Goal: Task Accomplishment & Management: Manage account settings

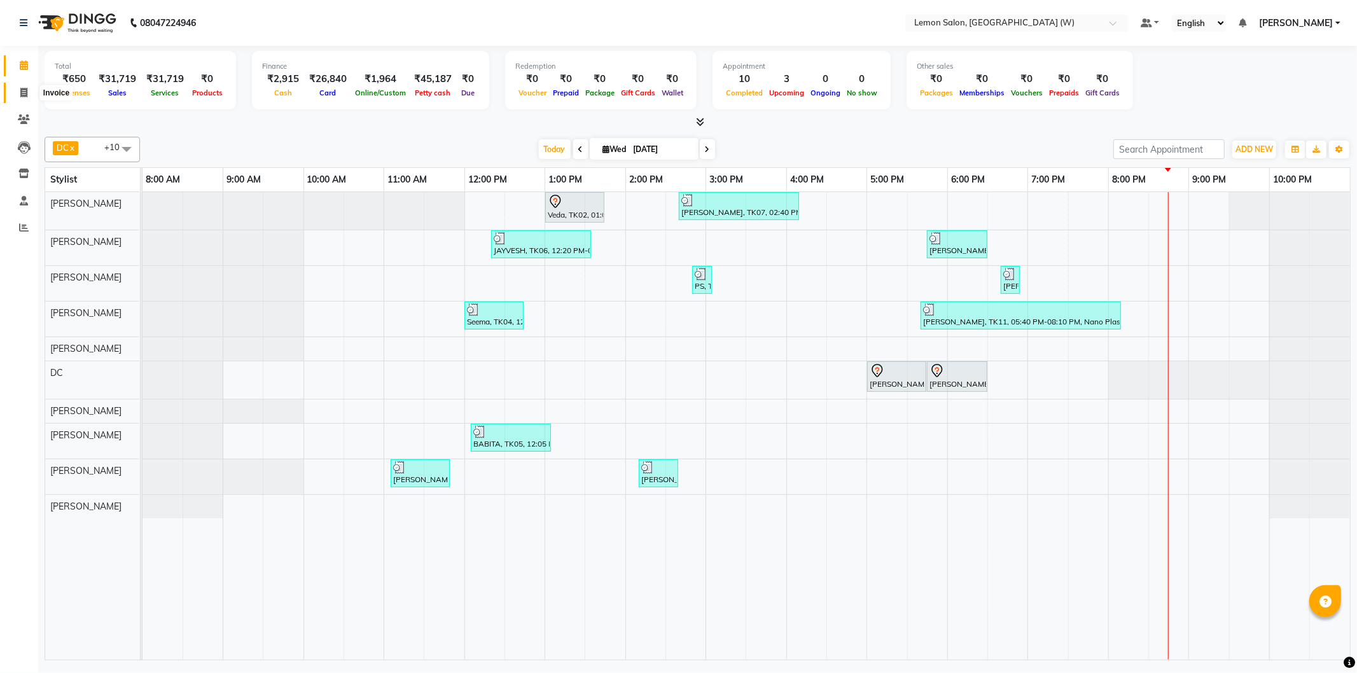
click at [23, 96] on icon at bounding box center [23, 93] width 7 height 10
select select "service"
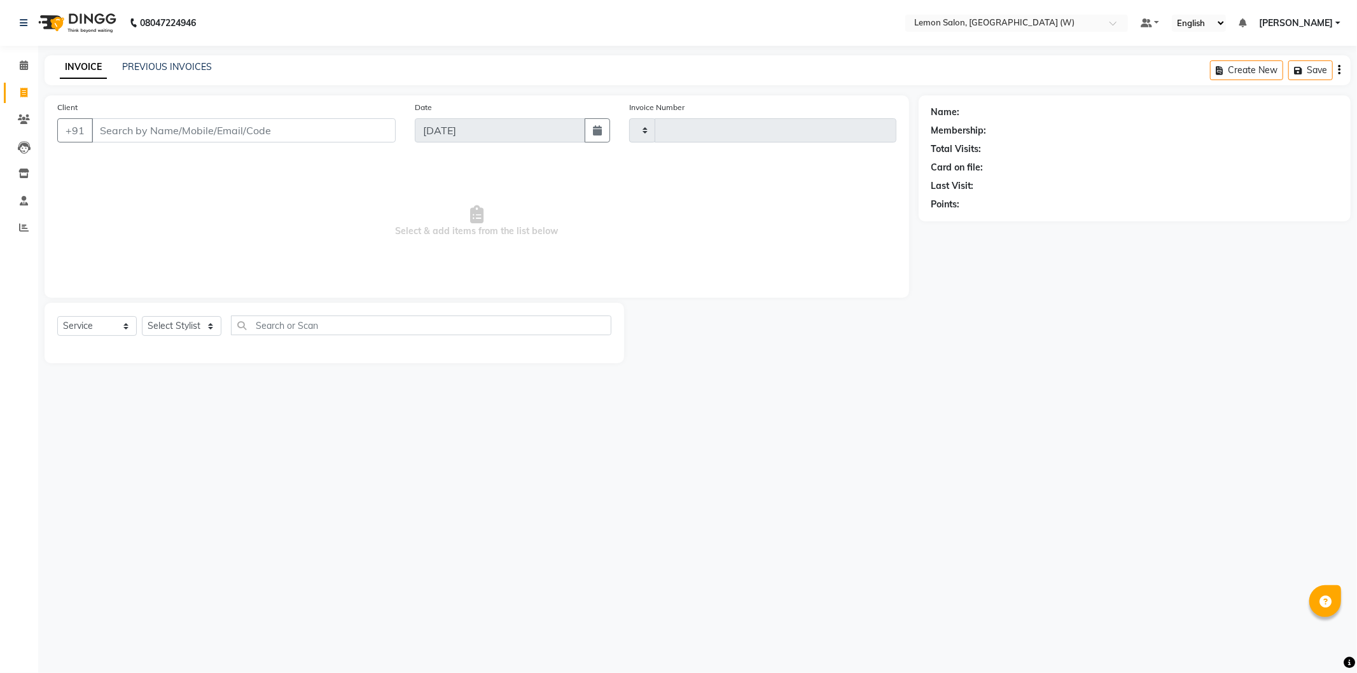
type input "1942"
select select "8053"
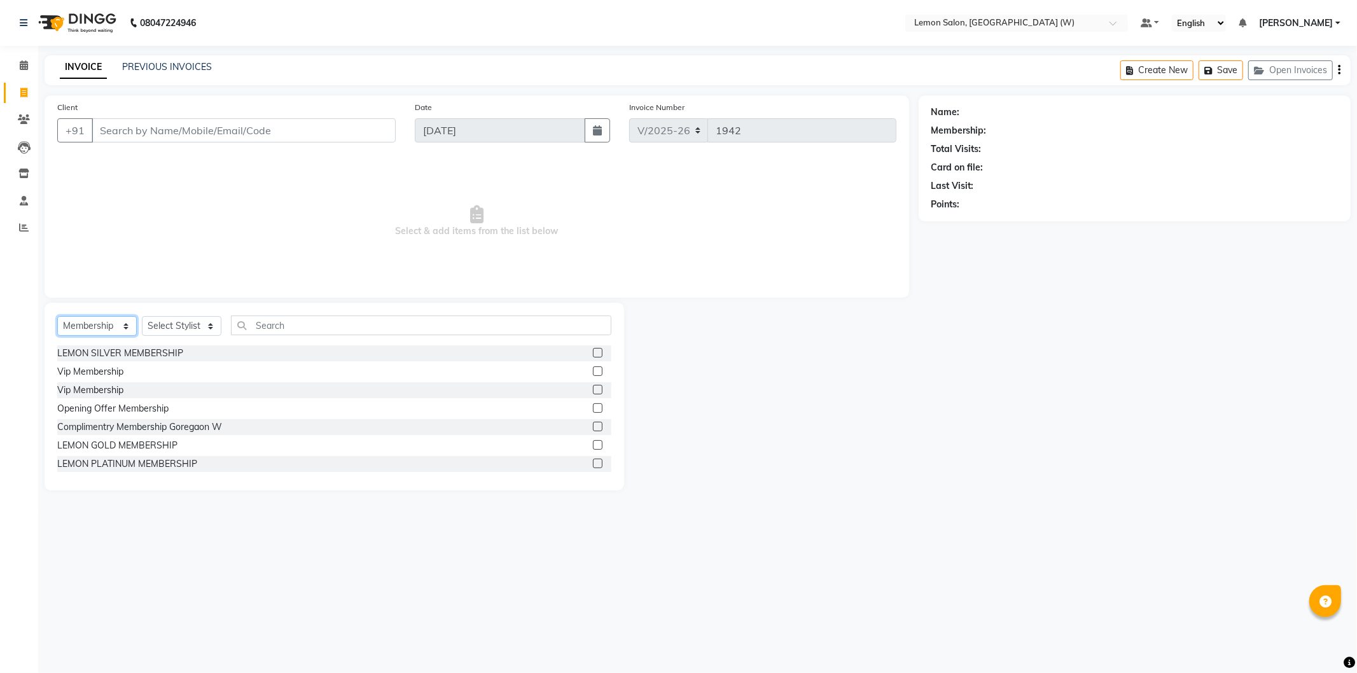
click at [74, 323] on select "Select Service Product Membership Package Voucher Prepaid Gift Card" at bounding box center [97, 326] width 80 height 20
select select "service"
click at [57, 317] on select "Select Service Product Membership Package Voucher Prepaid Gift Card" at bounding box center [97, 326] width 80 height 20
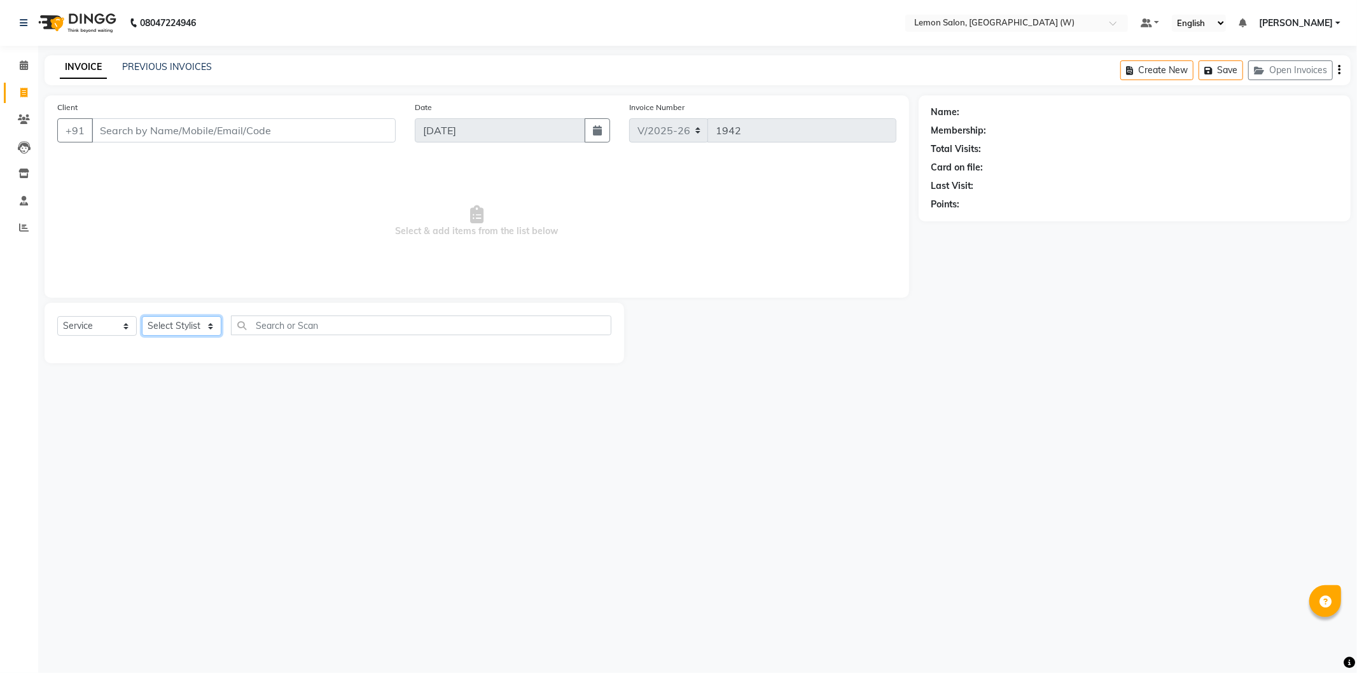
click at [191, 319] on select "Select Stylist [PERSON_NAME] DC [PERSON_NAME] [PERSON_NAME] [PERSON_NAME] [PERS…" at bounding box center [182, 326] width 80 height 20
select select "82570"
click at [142, 317] on select "Select Stylist [PERSON_NAME] DC [PERSON_NAME] [PERSON_NAME] [PERSON_NAME] [PERS…" at bounding box center [182, 326] width 80 height 20
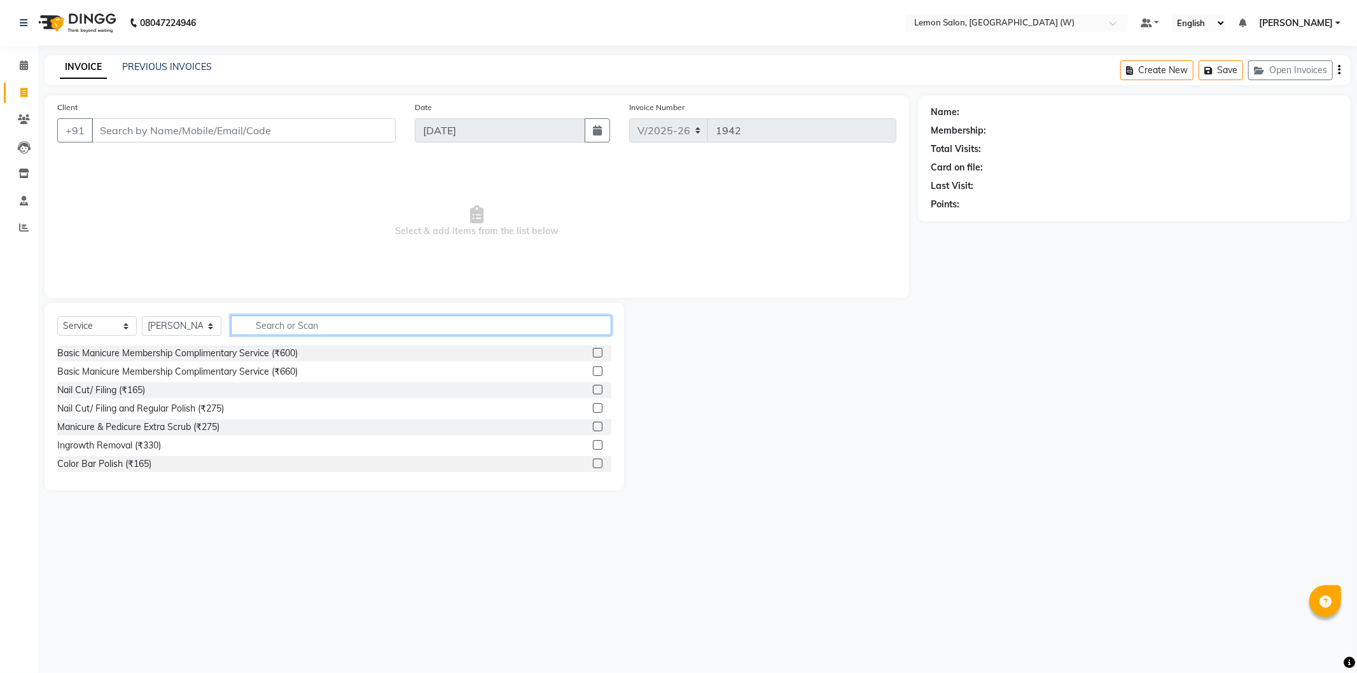
drag, startPoint x: 333, startPoint y: 332, endPoint x: 320, endPoint y: 332, distance: 12.7
click at [333, 331] on input "text" at bounding box center [421, 326] width 380 height 20
type input "CUT"
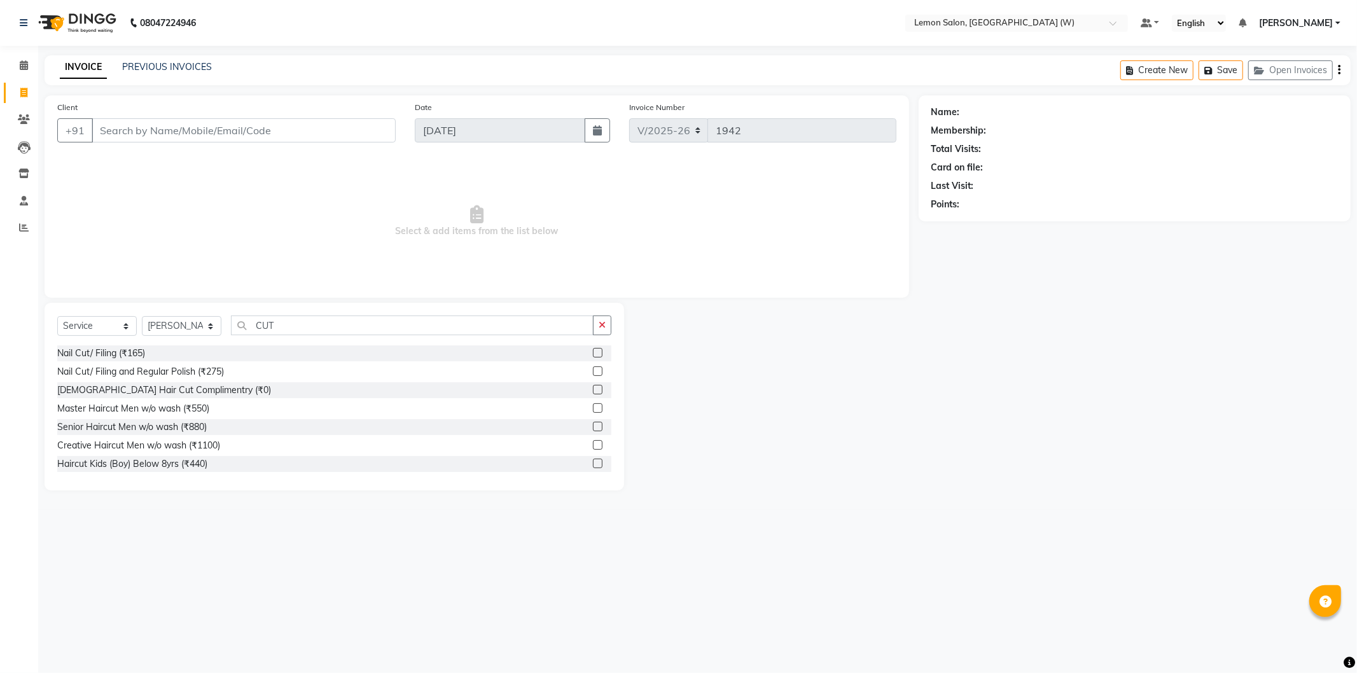
drag, startPoint x: 164, startPoint y: 412, endPoint x: 211, endPoint y: 384, distance: 53.9
click at [164, 411] on div "Master Haircut Men w/o wash (₹550)" at bounding box center [133, 408] width 152 height 13
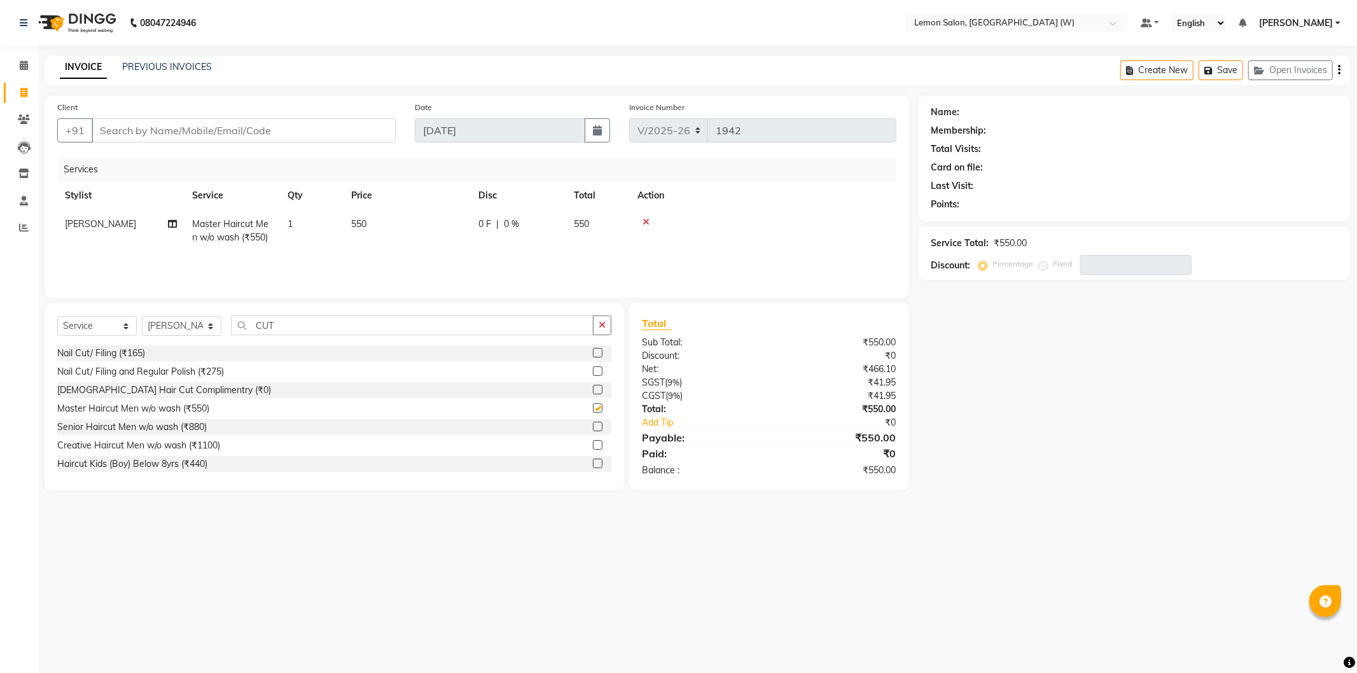
checkbox input "false"
click at [293, 321] on input "CUT" at bounding box center [412, 326] width 363 height 20
click at [289, 321] on input "CUT" at bounding box center [412, 326] width 363 height 20
type input "C"
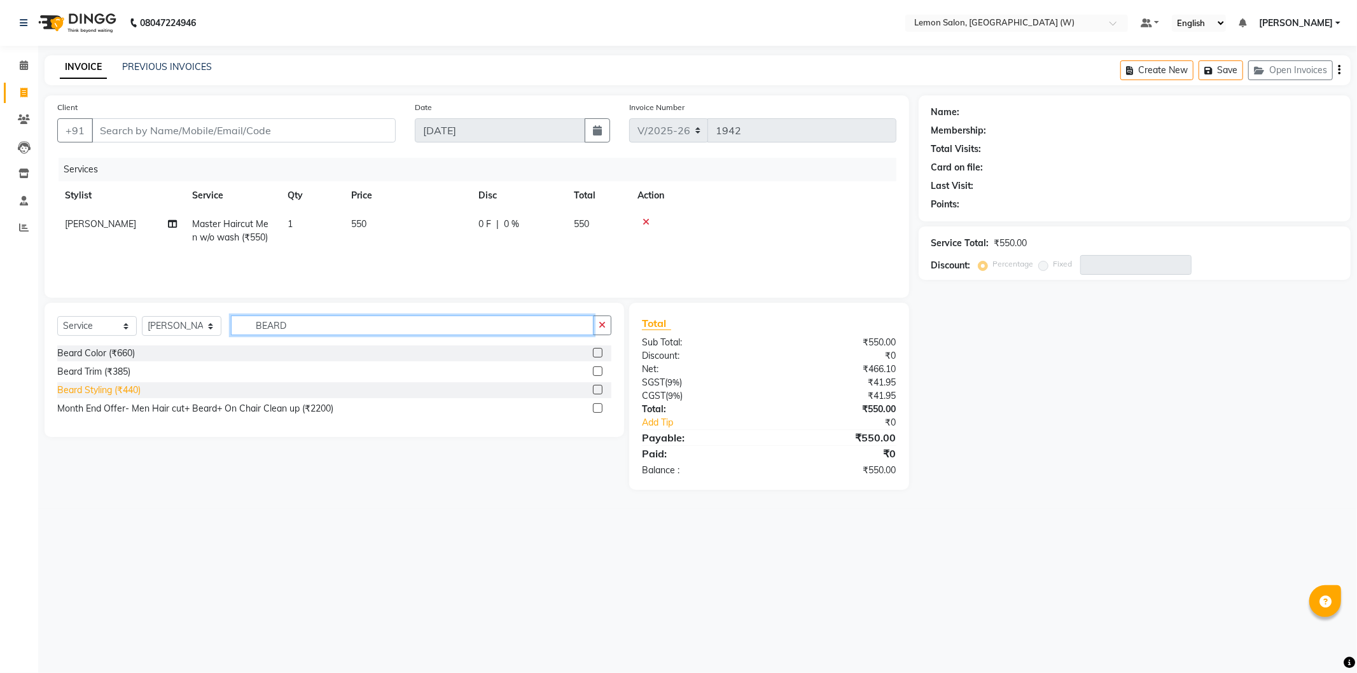
type input "BEARD"
drag, startPoint x: 119, startPoint y: 387, endPoint x: 132, endPoint y: 382, distance: 14.3
click at [120, 387] on div "Beard Styling (₹440)" at bounding box center [98, 390] width 83 height 13
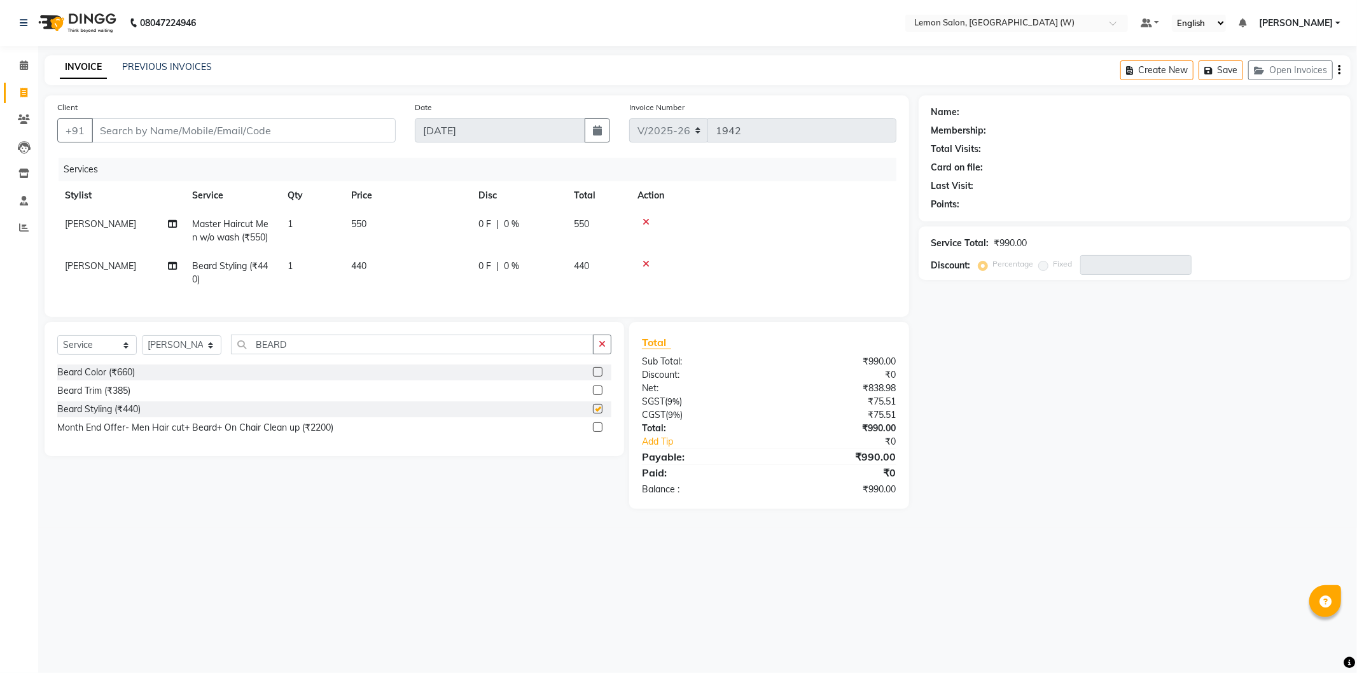
checkbox input "false"
click at [296, 354] on input "BEARD" at bounding box center [412, 345] width 363 height 20
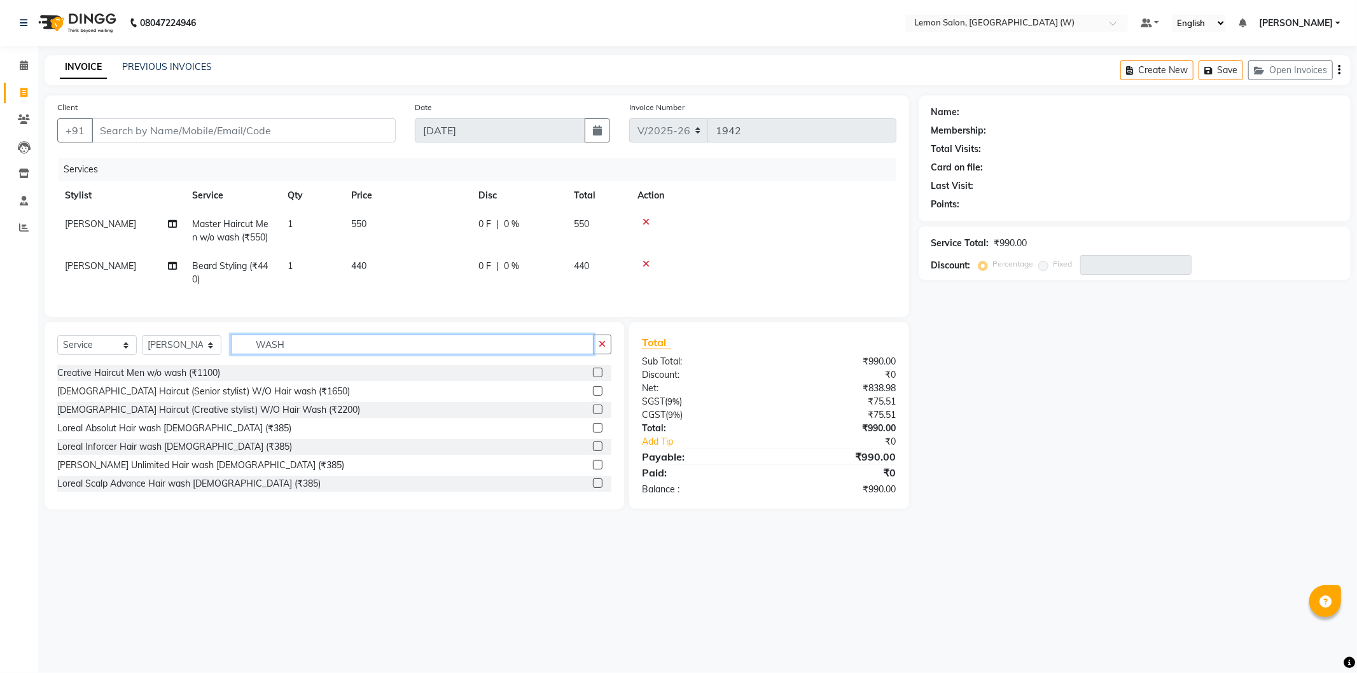
scroll to position [282, 0]
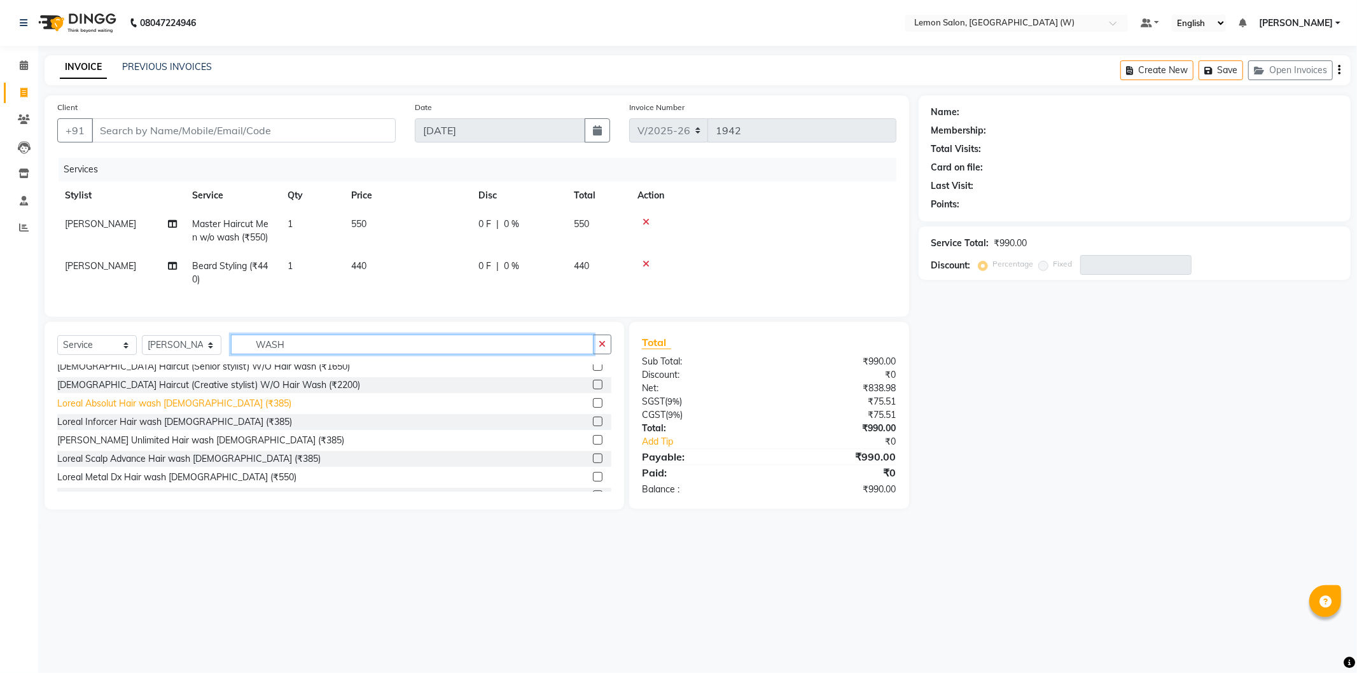
type input "WASH"
click at [198, 410] on div "Loreal Absolut Hair wash [DEMOGRAPHIC_DATA] (₹385)" at bounding box center [174, 403] width 234 height 13
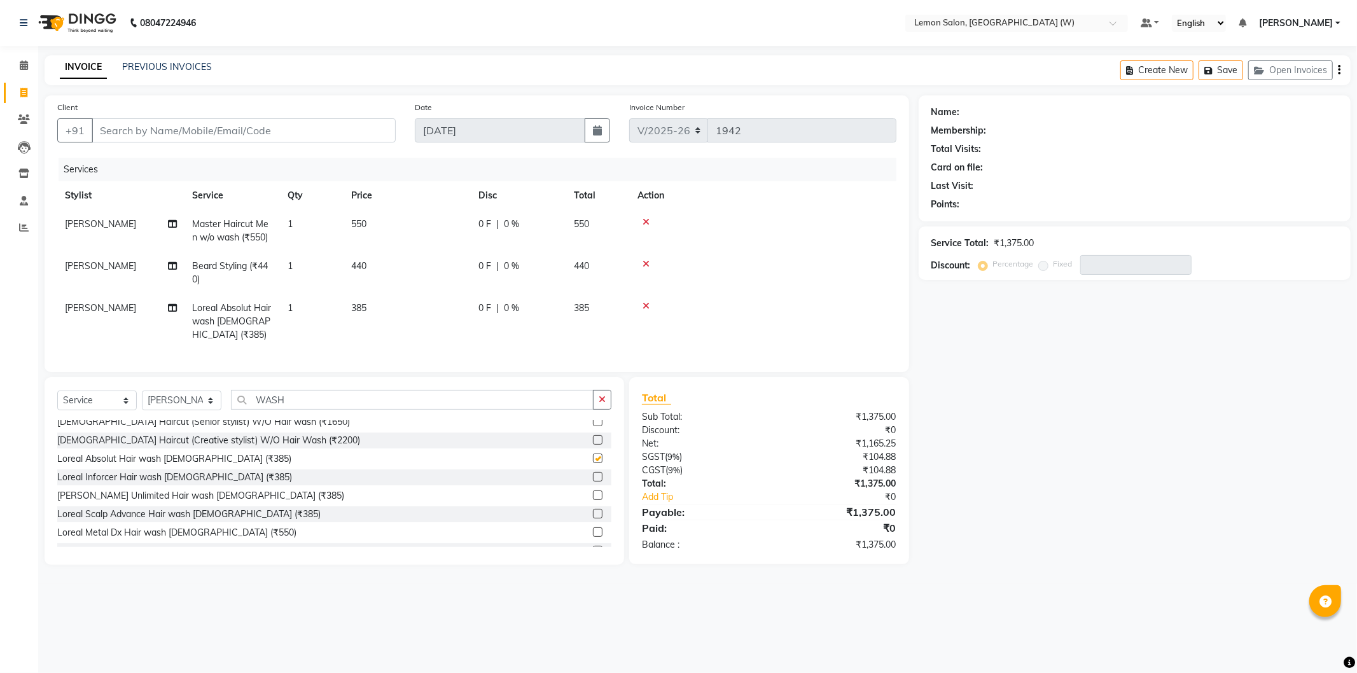
checkbox input "false"
drag, startPoint x: 242, startPoint y: 123, endPoint x: 226, endPoint y: 126, distance: 15.6
click at [234, 125] on input "Client" at bounding box center [244, 130] width 304 height 24
type input "7"
type input "0"
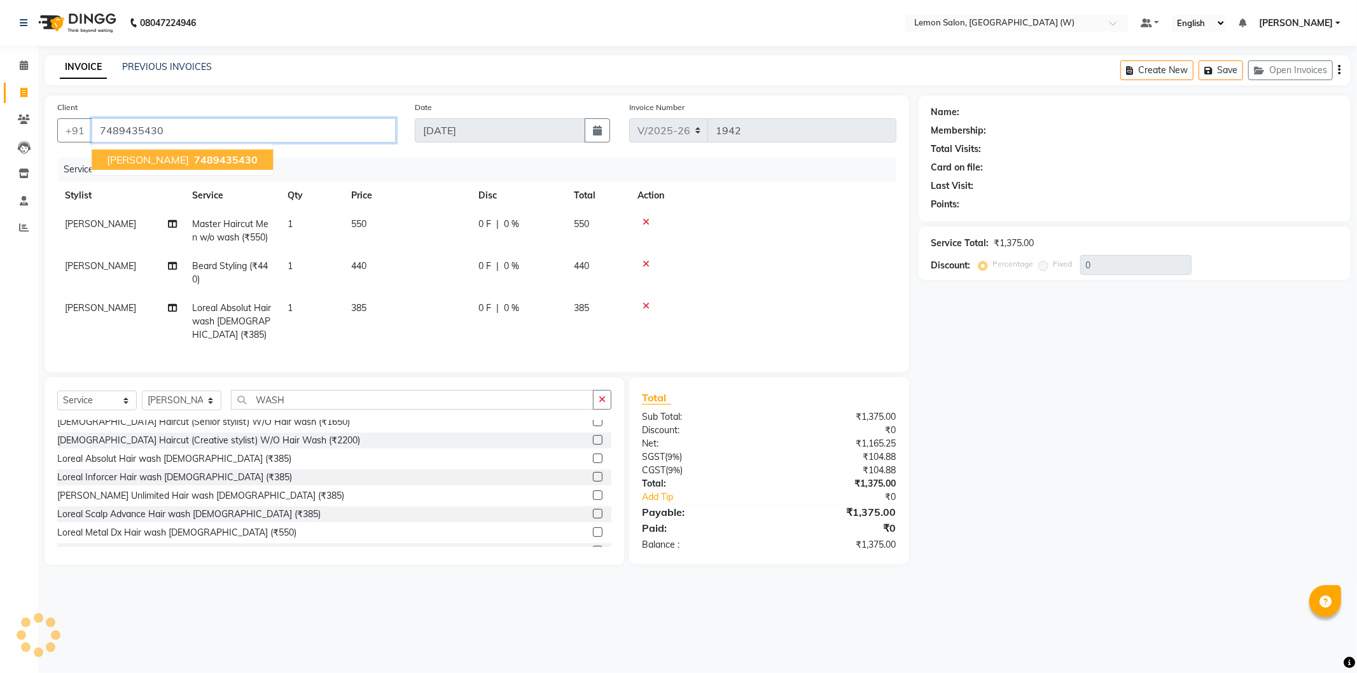
type input "7489435430"
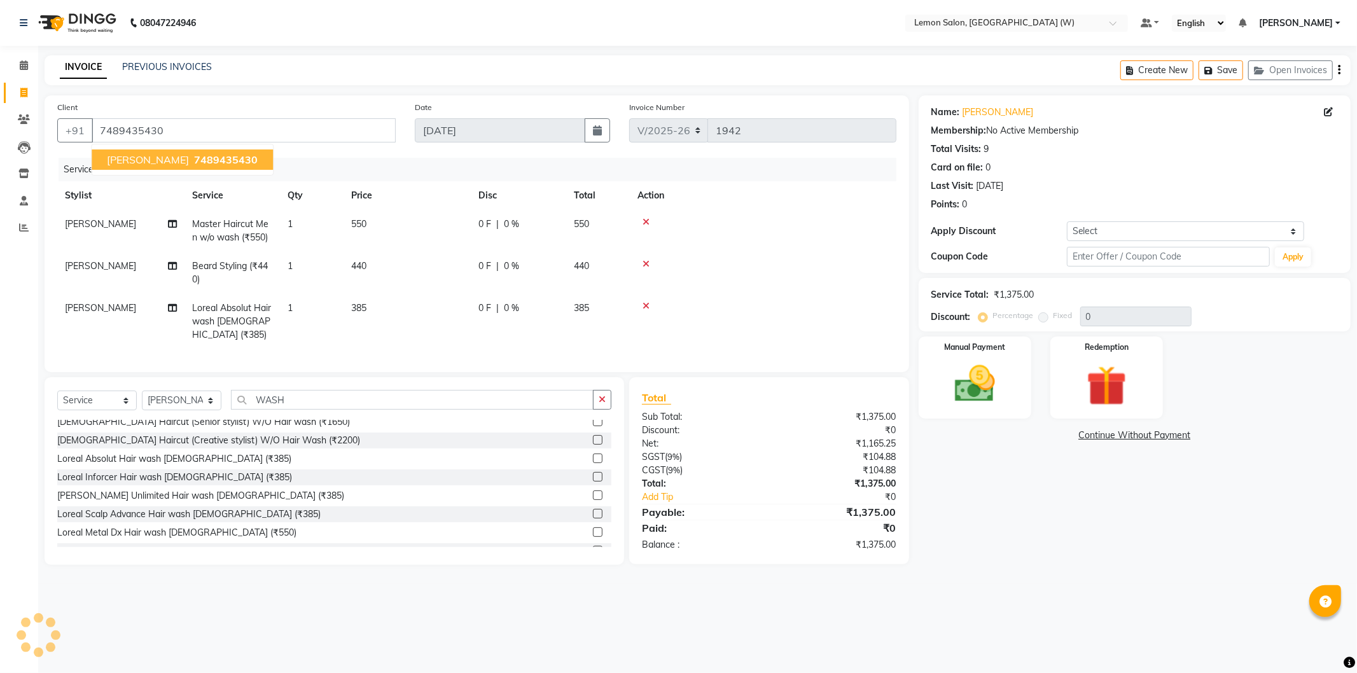
click at [194, 161] on span "7489435430" at bounding box center [226, 159] width 64 height 13
click at [1171, 155] on div "Total Visits: 9" at bounding box center [1134, 149] width 407 height 13
click at [998, 414] on div "Manual Payment" at bounding box center [974, 377] width 117 height 85
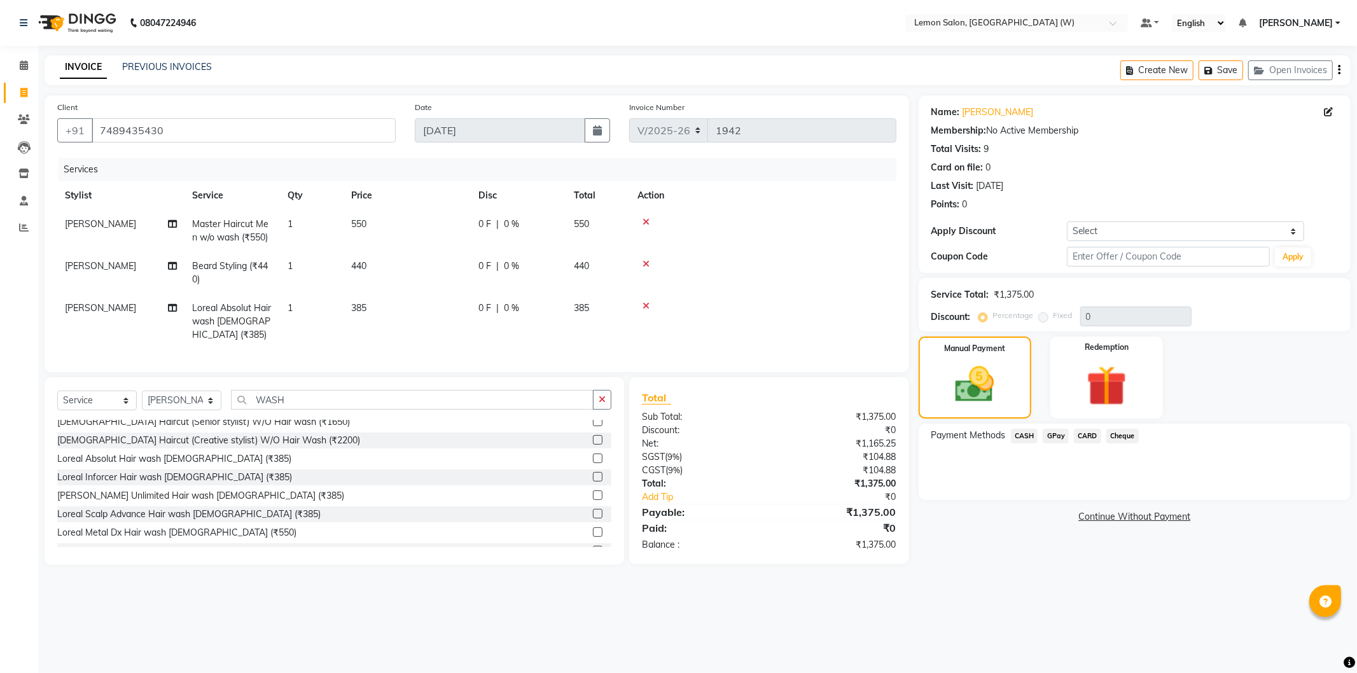
click at [1051, 437] on span "GPay" at bounding box center [1056, 436] width 26 height 15
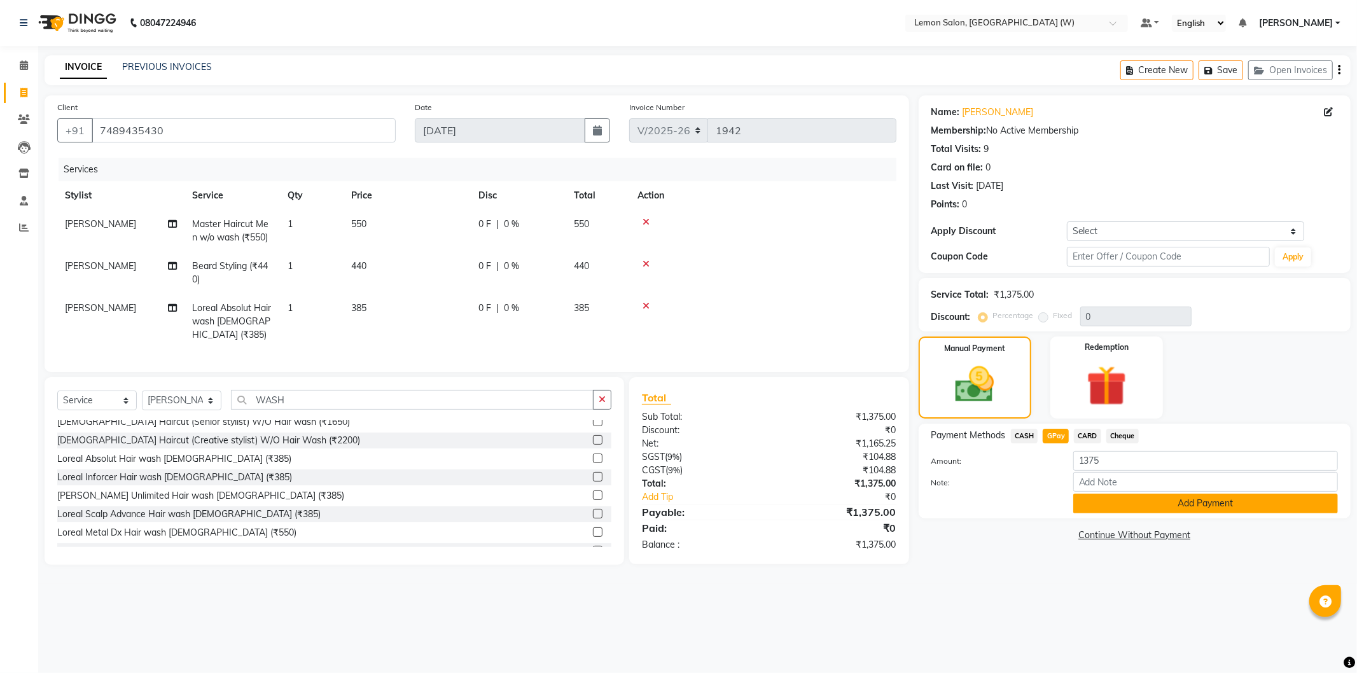
click at [1097, 505] on button "Add Payment" at bounding box center [1205, 504] width 265 height 20
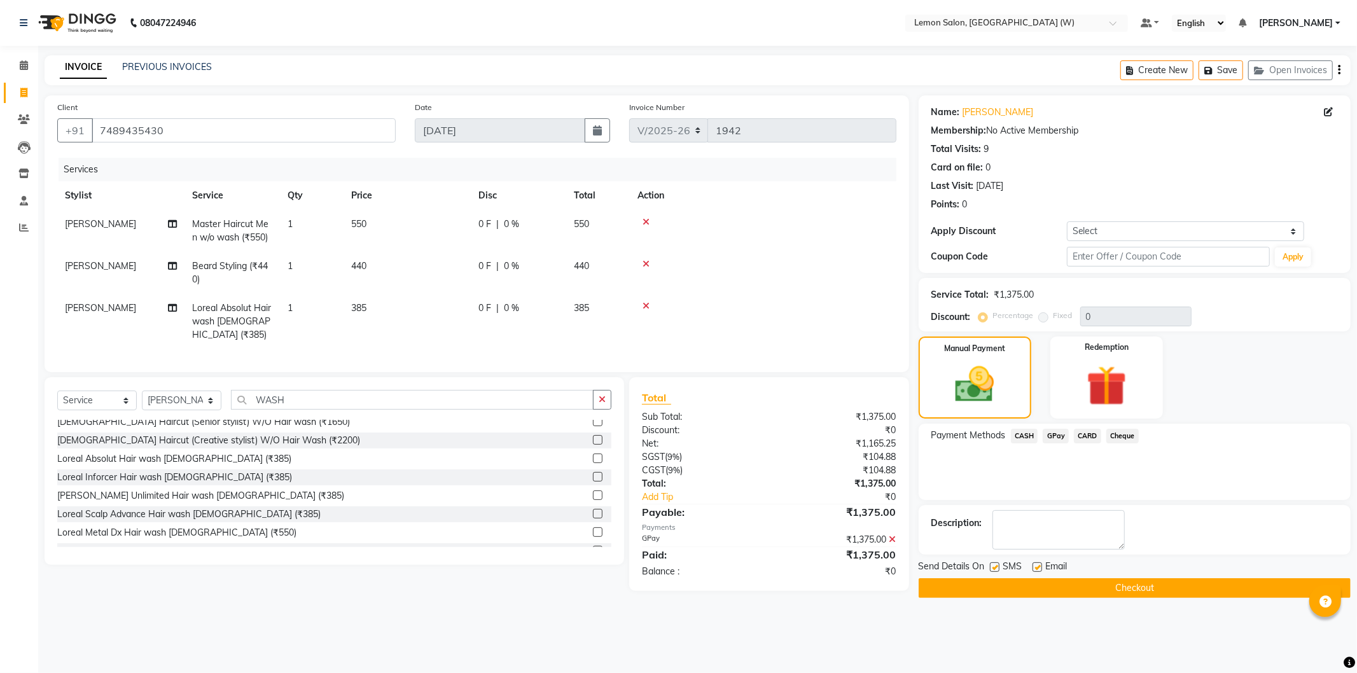
click at [991, 562] on label at bounding box center [995, 567] width 10 height 10
click at [991, 564] on input "checkbox" at bounding box center [994, 568] width 8 height 8
checkbox input "false"
click at [1033, 565] on label at bounding box center [1037, 567] width 10 height 10
click at [1033, 565] on input "checkbox" at bounding box center [1036, 568] width 8 height 8
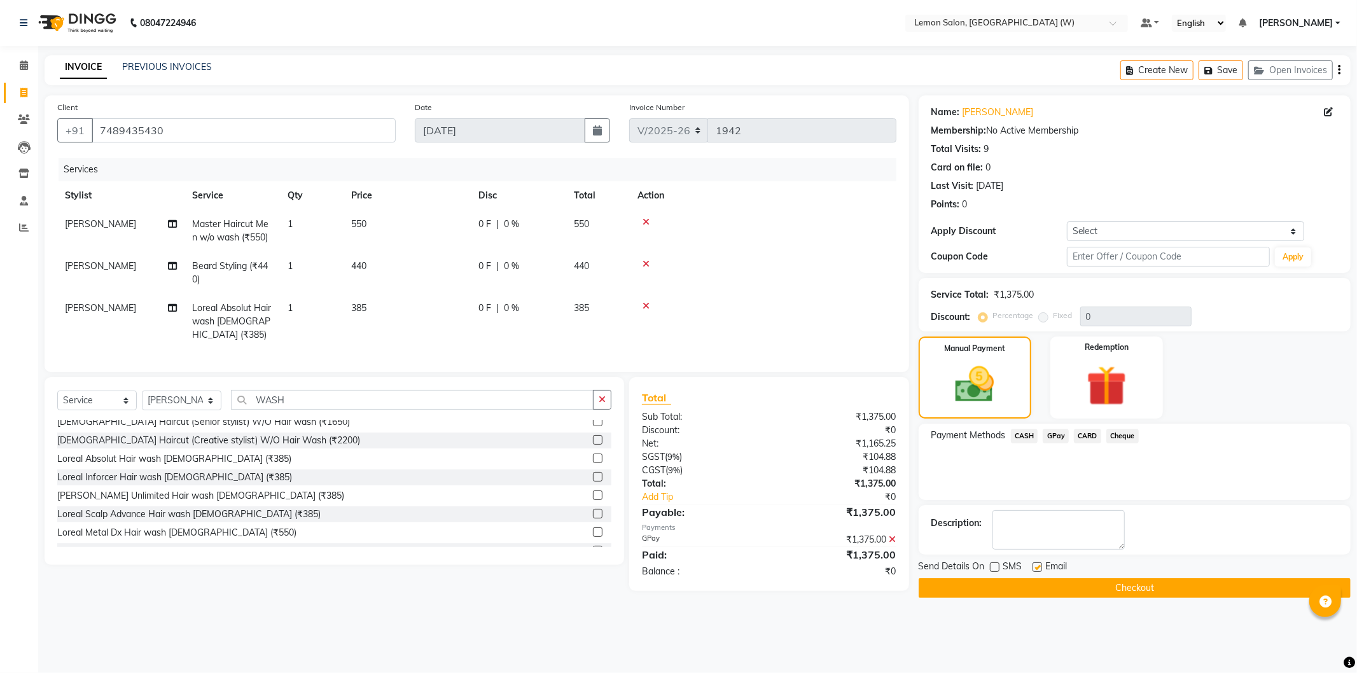
checkbox input "false"
drag, startPoint x: 1051, startPoint y: 592, endPoint x: 1003, endPoint y: 579, distance: 50.2
click at [1046, 589] on button "Checkout" at bounding box center [1135, 588] width 432 height 20
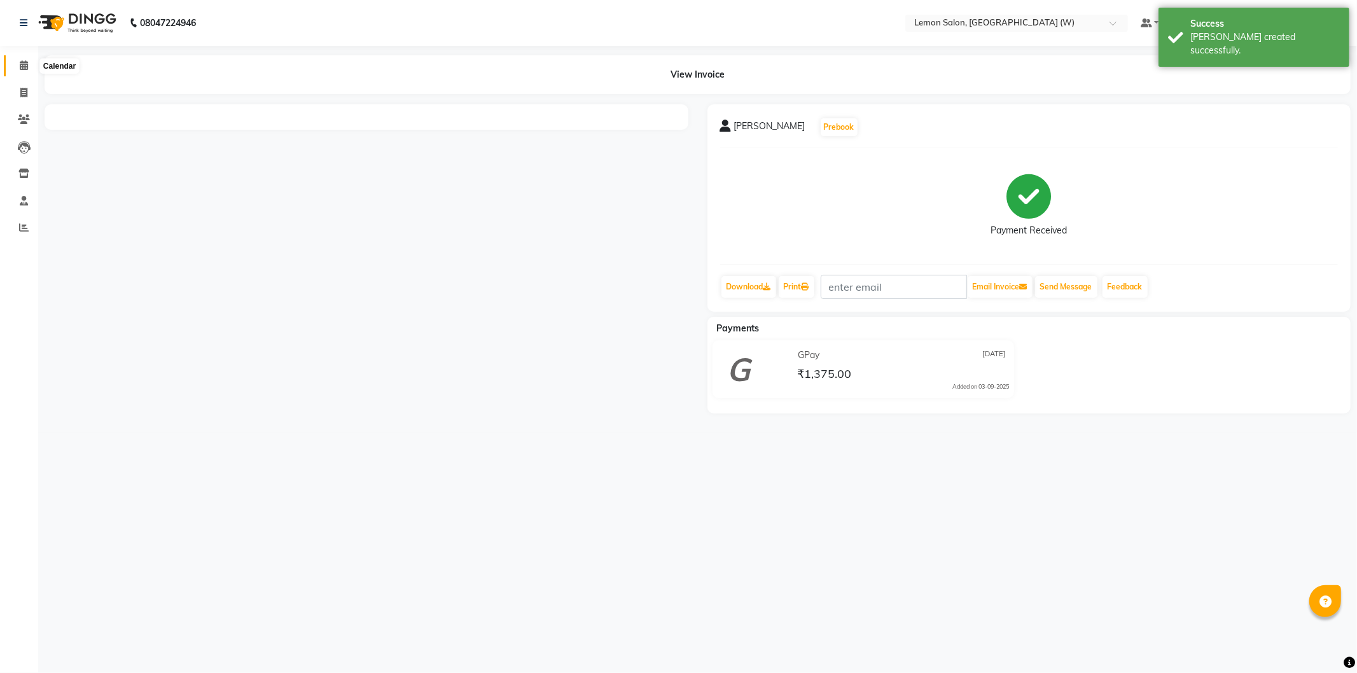
click at [25, 66] on icon at bounding box center [24, 65] width 8 height 10
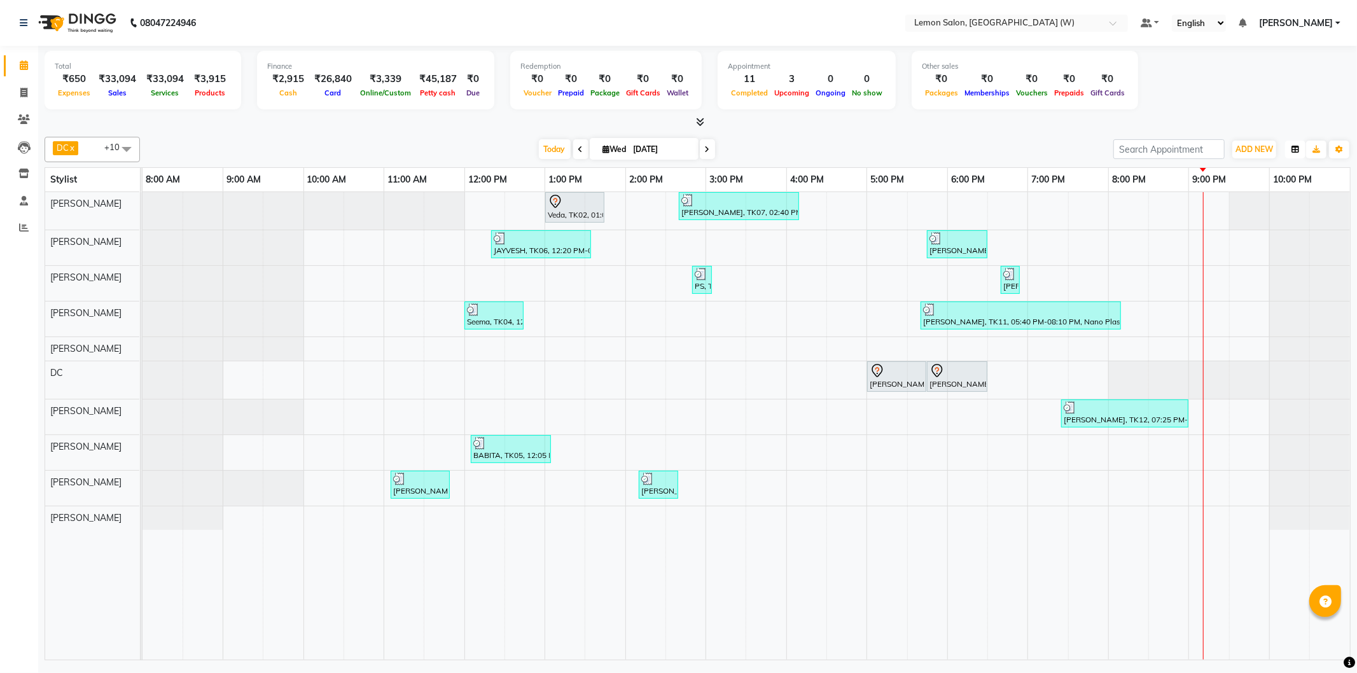
click at [1293, 154] on button "button" at bounding box center [1295, 150] width 20 height 18
click at [1227, 258] on div "Vertical" at bounding box center [1247, 259] width 114 height 17
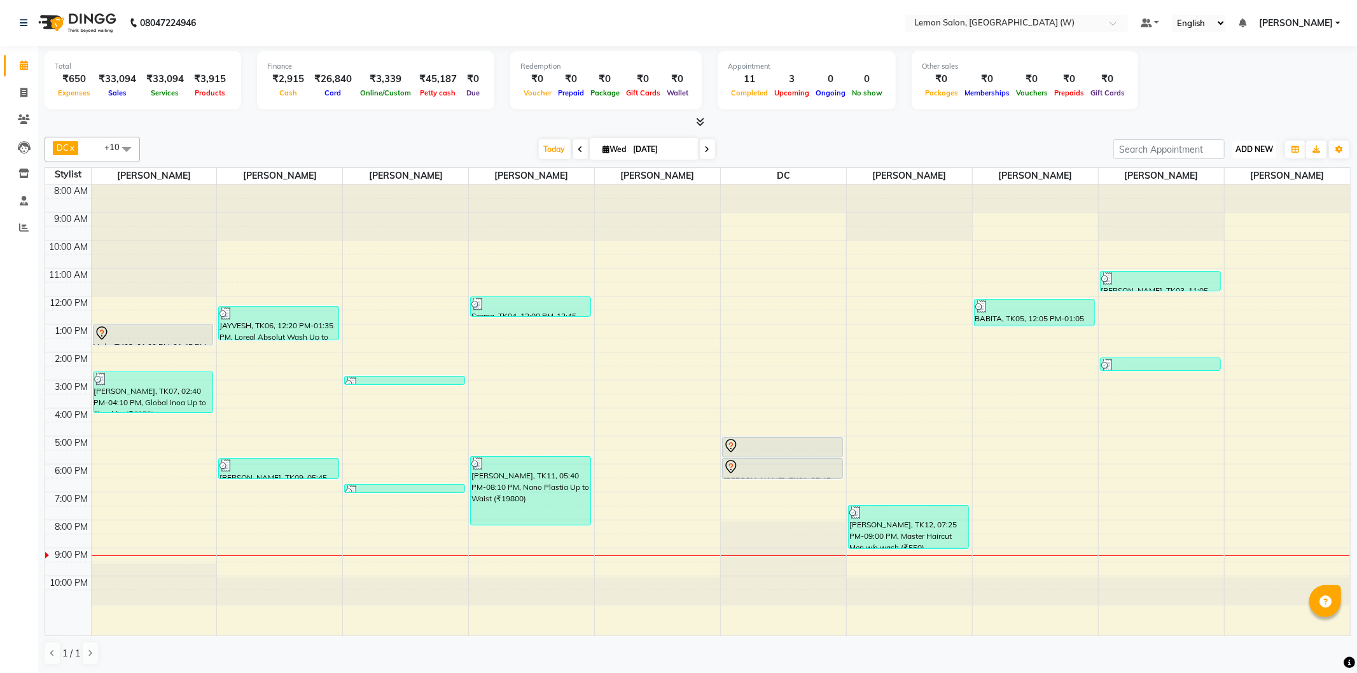
click at [1261, 150] on span "ADD NEW" at bounding box center [1254, 149] width 38 height 10
click at [1220, 204] on link "Add Expense" at bounding box center [1225, 206] width 101 height 17
select select "1"
select select "7179"
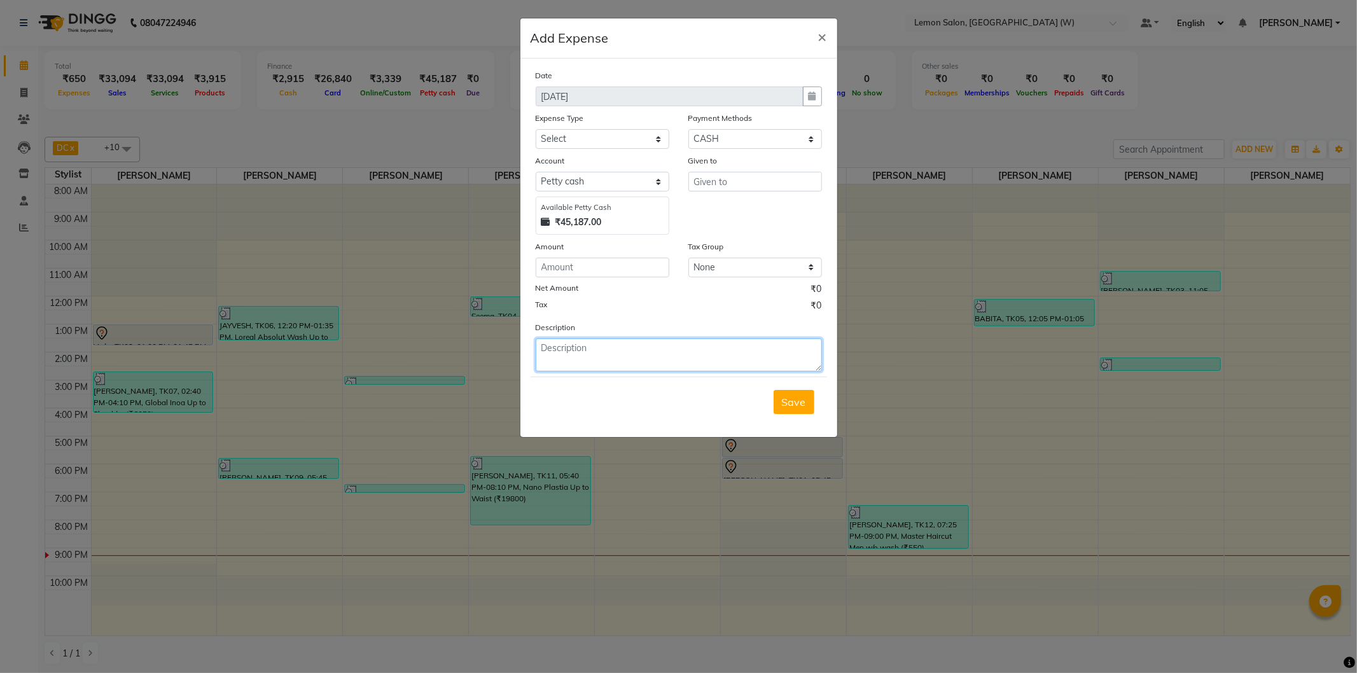
drag, startPoint x: 597, startPoint y: 359, endPoint x: 1225, endPoint y: 359, distance: 627.9
click at [603, 359] on textarea at bounding box center [679, 354] width 286 height 33
click at [539, 344] on textarea "FLUSH REPAIR 500/-" at bounding box center [679, 354] width 286 height 33
type textarea "BATHROOM FLUSH REPAIR 500/-"
drag, startPoint x: 637, startPoint y: 270, endPoint x: 599, endPoint y: 268, distance: 38.2
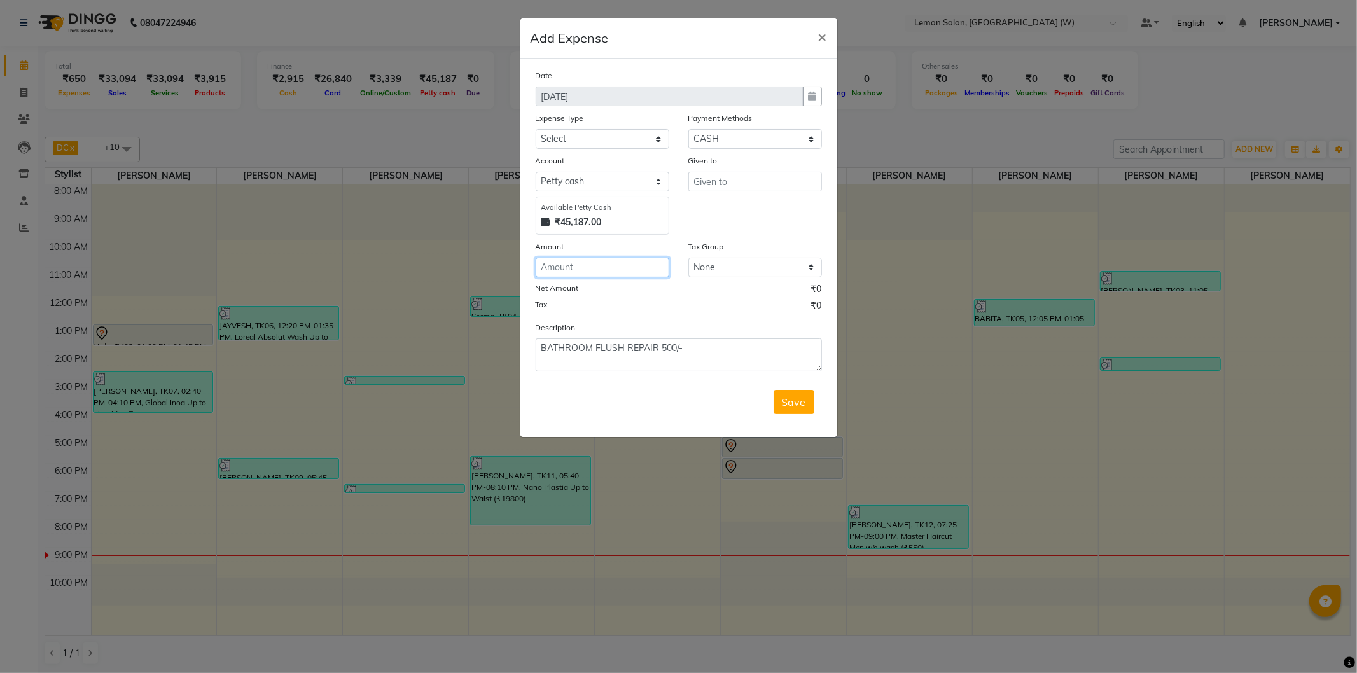
click at [632, 270] on input "number" at bounding box center [603, 268] width 134 height 20
type input "500"
click at [599, 136] on select "Select Advance Cash transfer to hub Laundry Loan Membership Milk Miscellaneous …" at bounding box center [603, 139] width 134 height 20
select select "2686"
click at [536, 129] on select "Select Advance Cash transfer to hub Laundry Loan Membership Milk Miscellaneous …" at bounding box center [603, 139] width 134 height 20
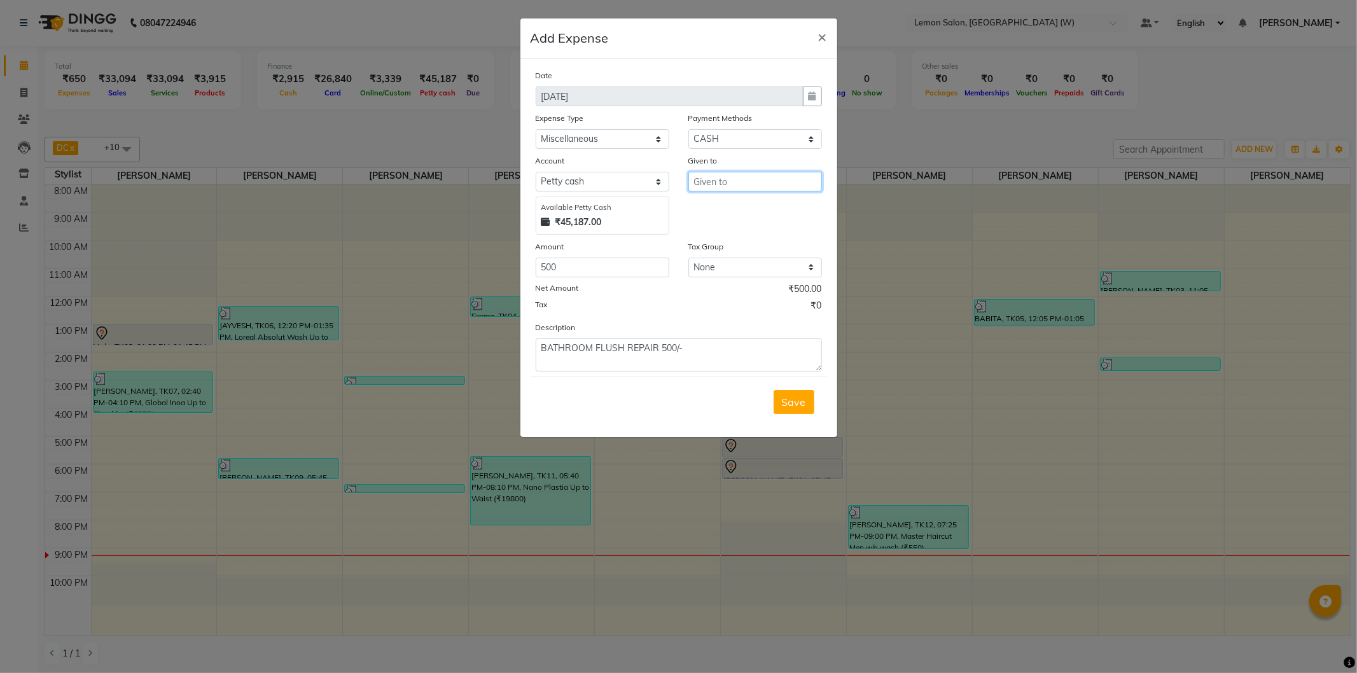
click at [739, 183] on input "text" at bounding box center [755, 182] width 134 height 20
type input "SHOAIB BHAI"
click at [789, 401] on span "Save" at bounding box center [794, 402] width 24 height 13
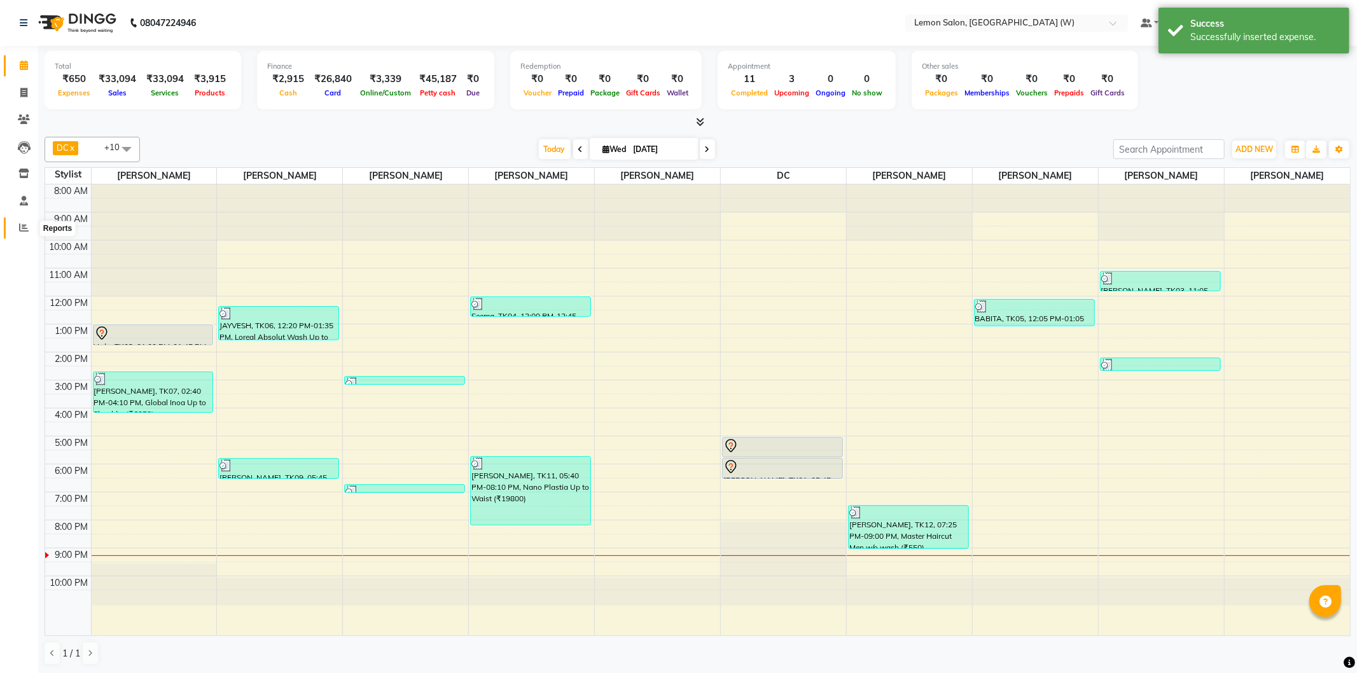
click at [22, 232] on icon at bounding box center [24, 228] width 10 height 10
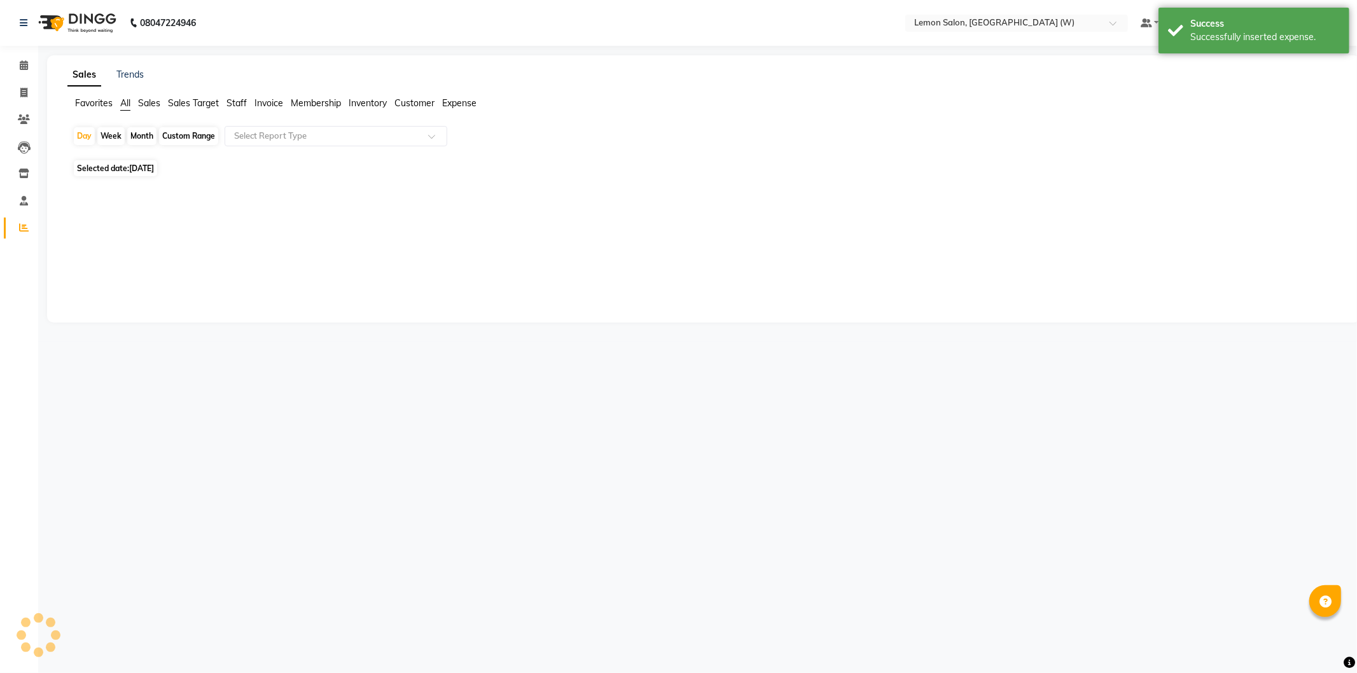
click at [236, 104] on span "Staff" at bounding box center [236, 102] width 20 height 11
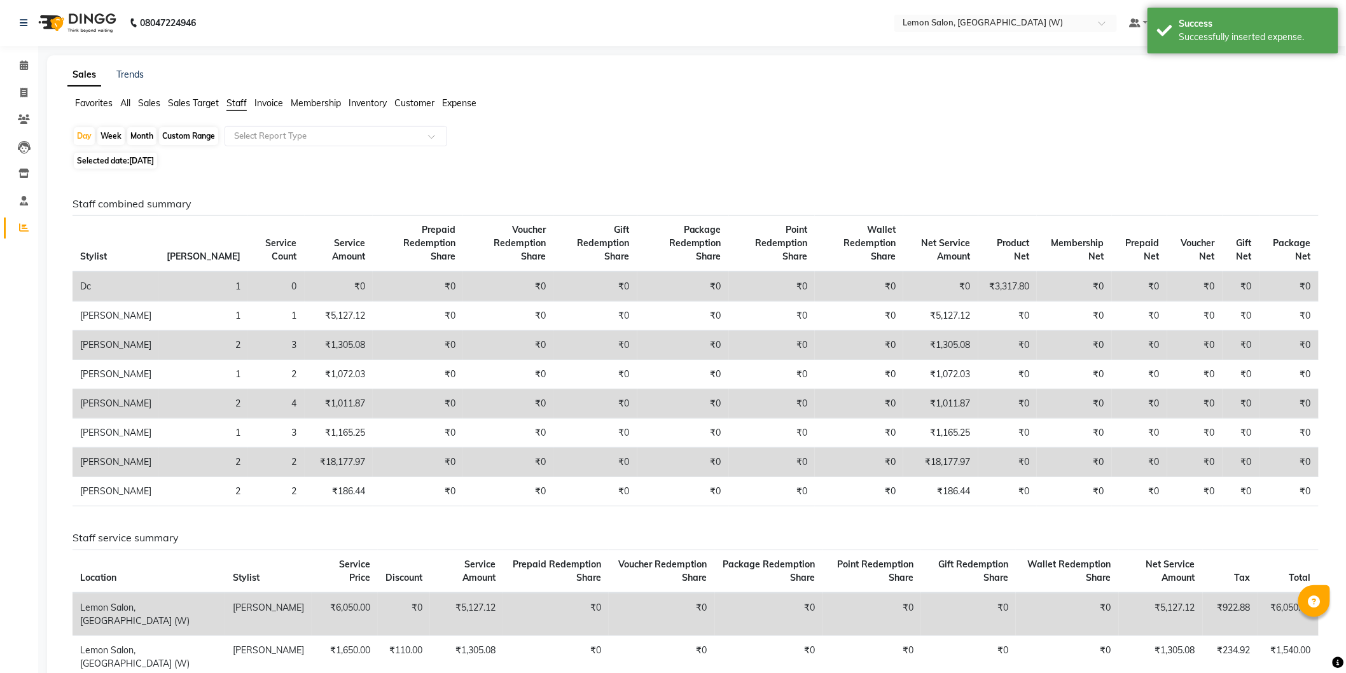
click at [149, 134] on div "Month" at bounding box center [141, 136] width 29 height 18
select select "9"
select select "2025"
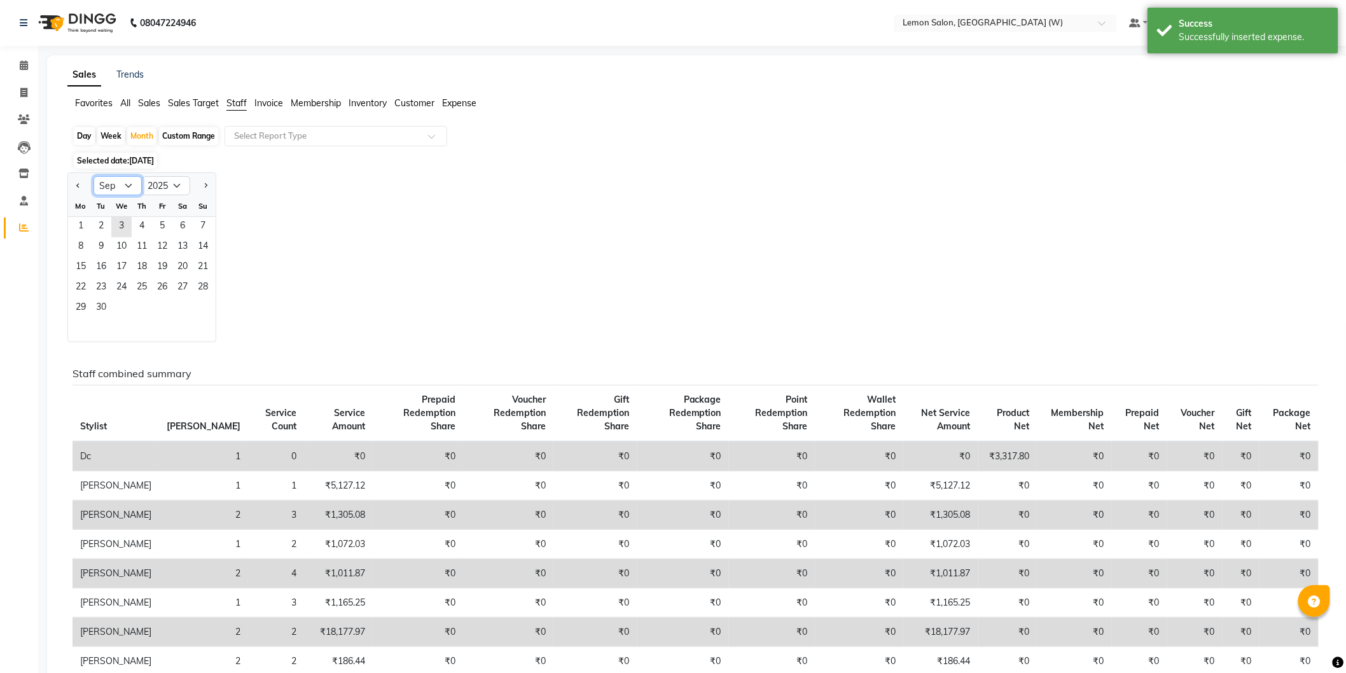
click at [128, 187] on select "Jan Feb Mar Apr May Jun Jul Aug Sep Oct Nov Dec" at bounding box center [118, 185] width 48 height 19
select select "8"
click at [94, 176] on select "Jan Feb Mar Apr May Jun Jul Aug Sep Oct Nov Dec" at bounding box center [118, 185] width 48 height 19
click at [195, 308] on span "31" at bounding box center [203, 308] width 20 height 20
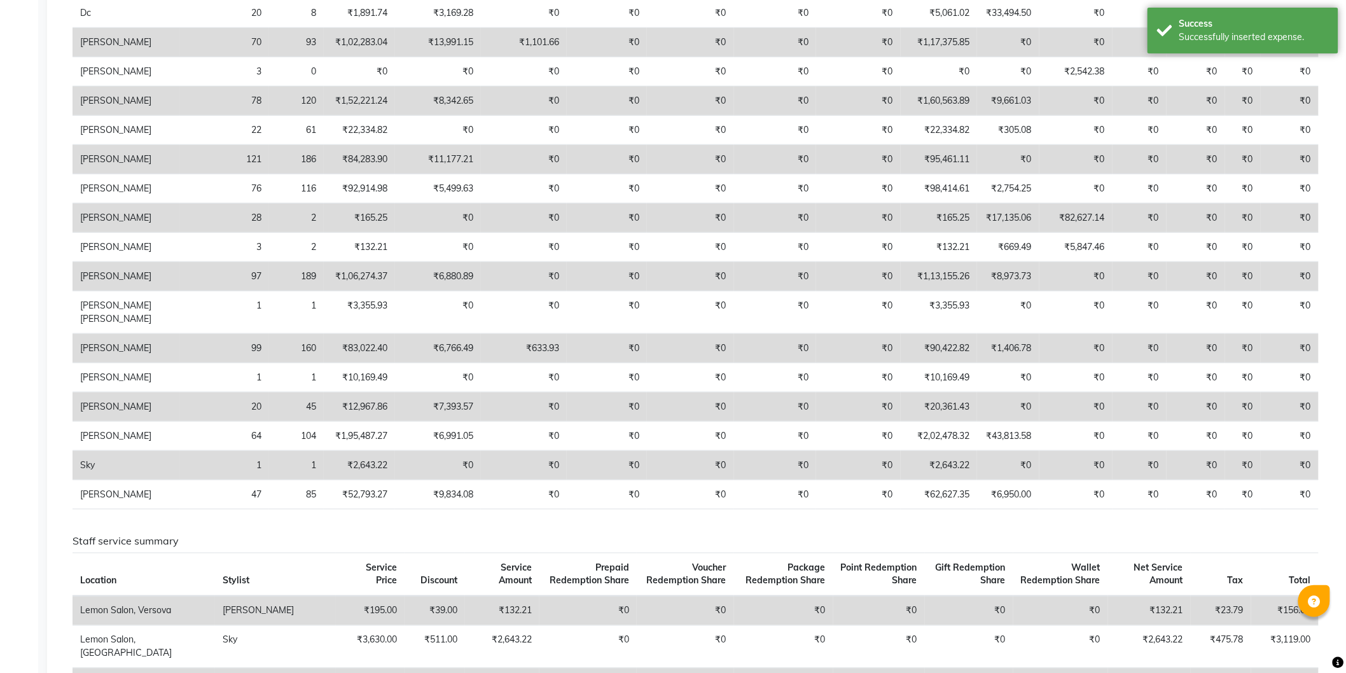
scroll to position [424, 0]
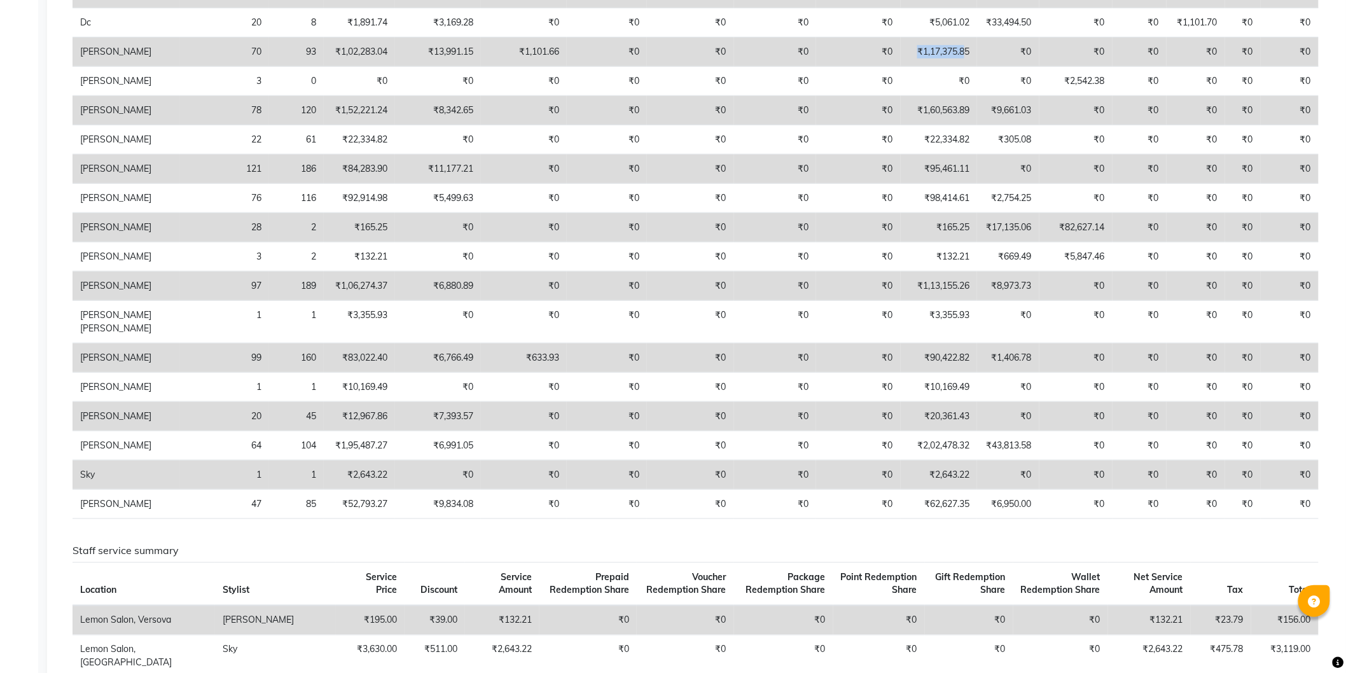
drag, startPoint x: 900, startPoint y: 78, endPoint x: 953, endPoint y: 87, distance: 54.2
click at [953, 67] on td "₹1,17,375.85" at bounding box center [939, 52] width 77 height 29
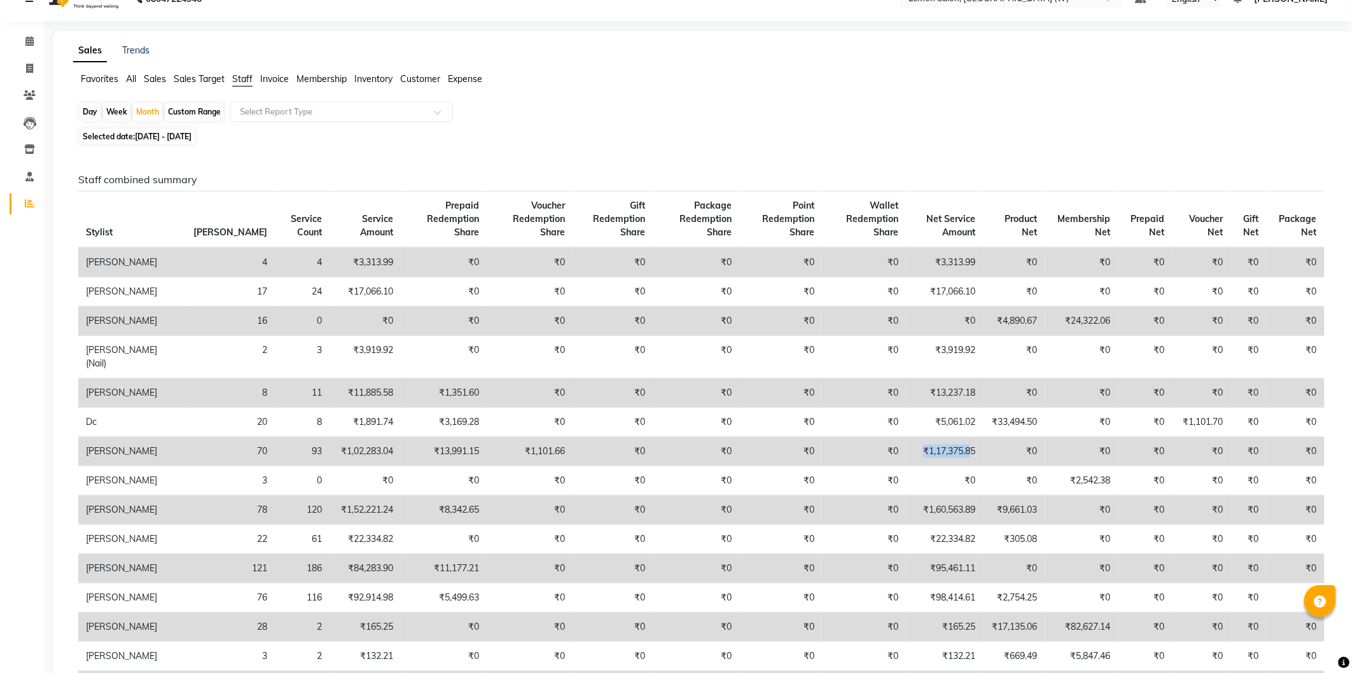
scroll to position [0, 0]
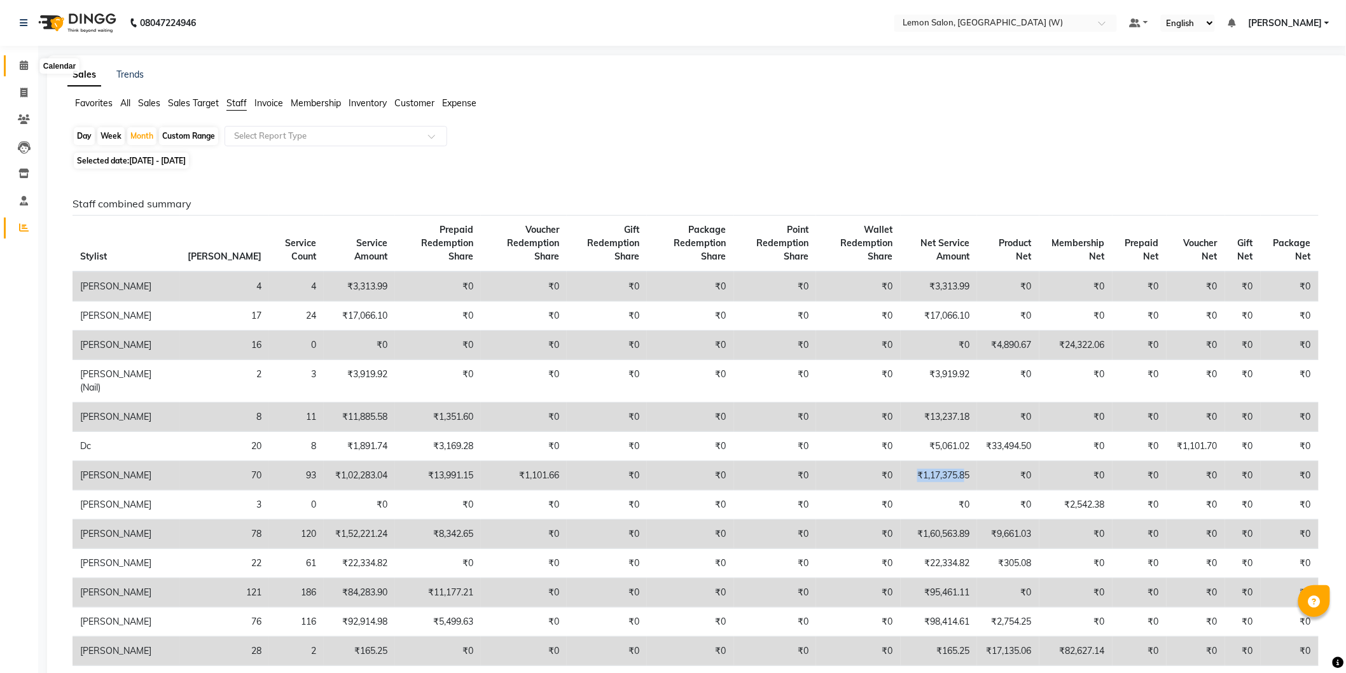
click at [26, 62] on icon at bounding box center [24, 65] width 8 height 10
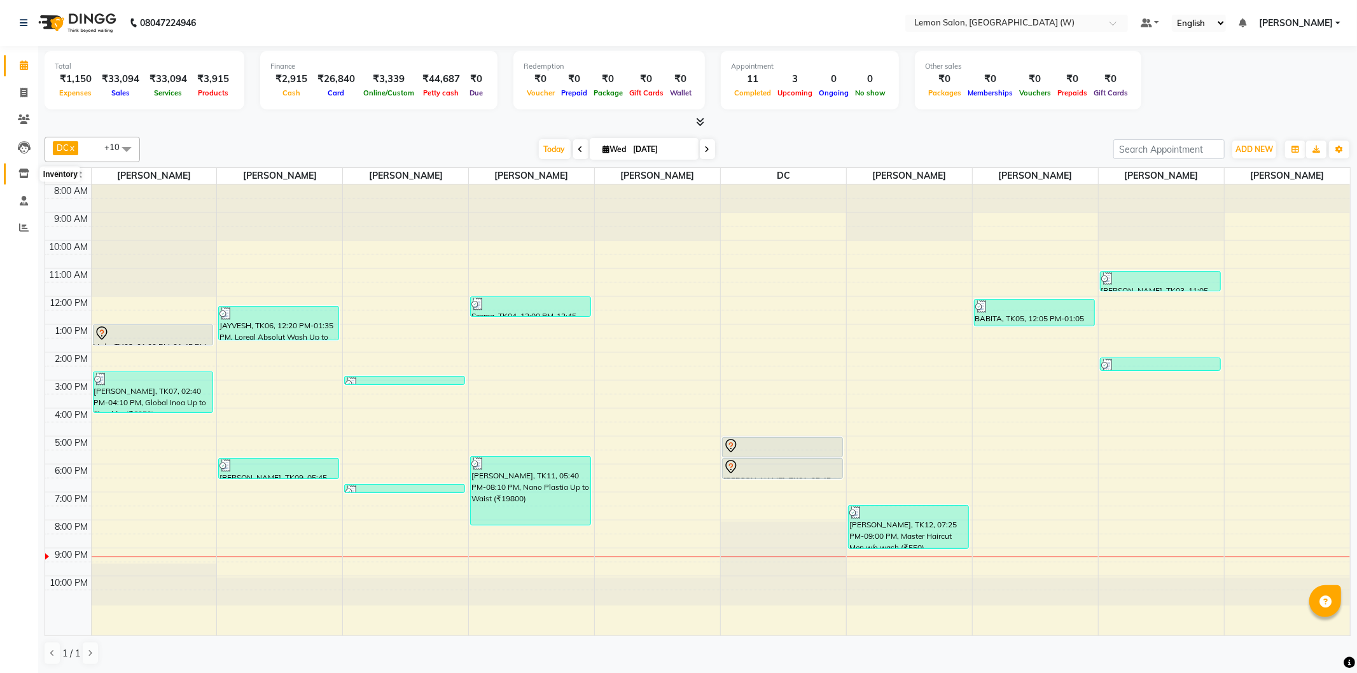
click at [18, 174] on icon at bounding box center [23, 174] width 11 height 10
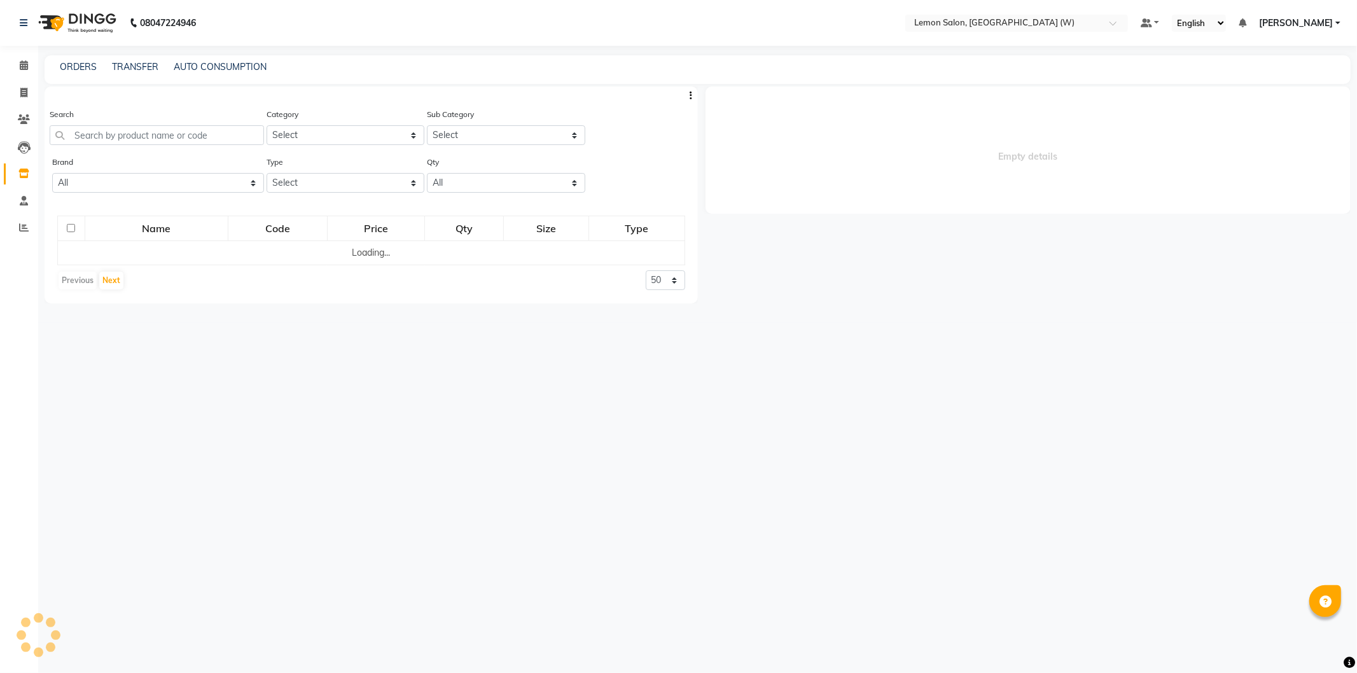
select select
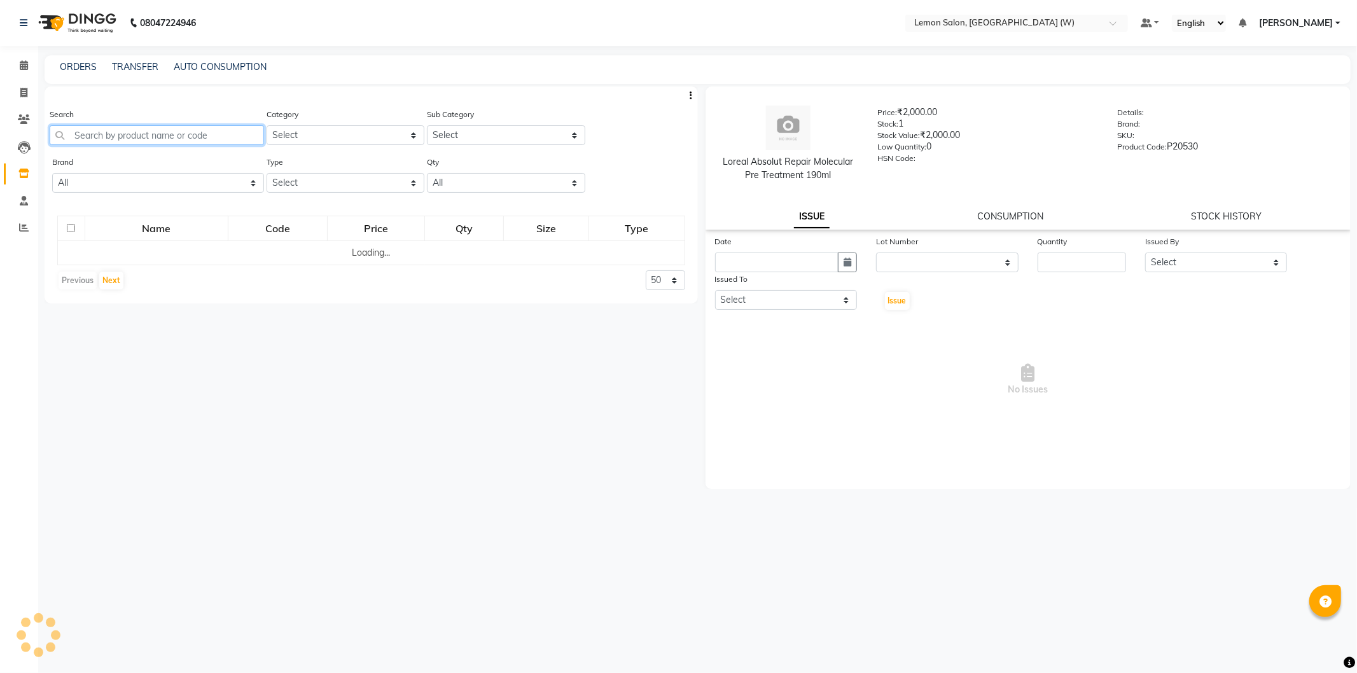
click at [130, 132] on input "text" at bounding box center [157, 135] width 214 height 20
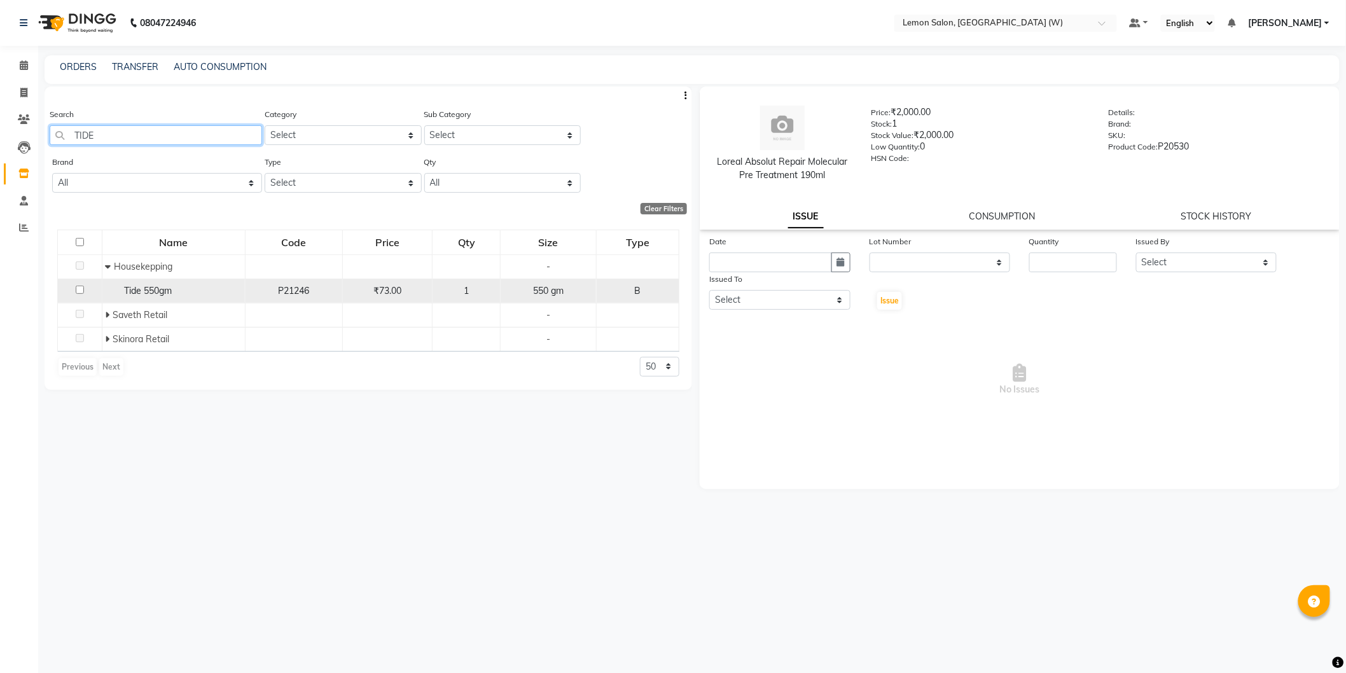
type input "TIDE"
click at [129, 295] on span "Tide 550gm" at bounding box center [148, 290] width 48 height 11
select select
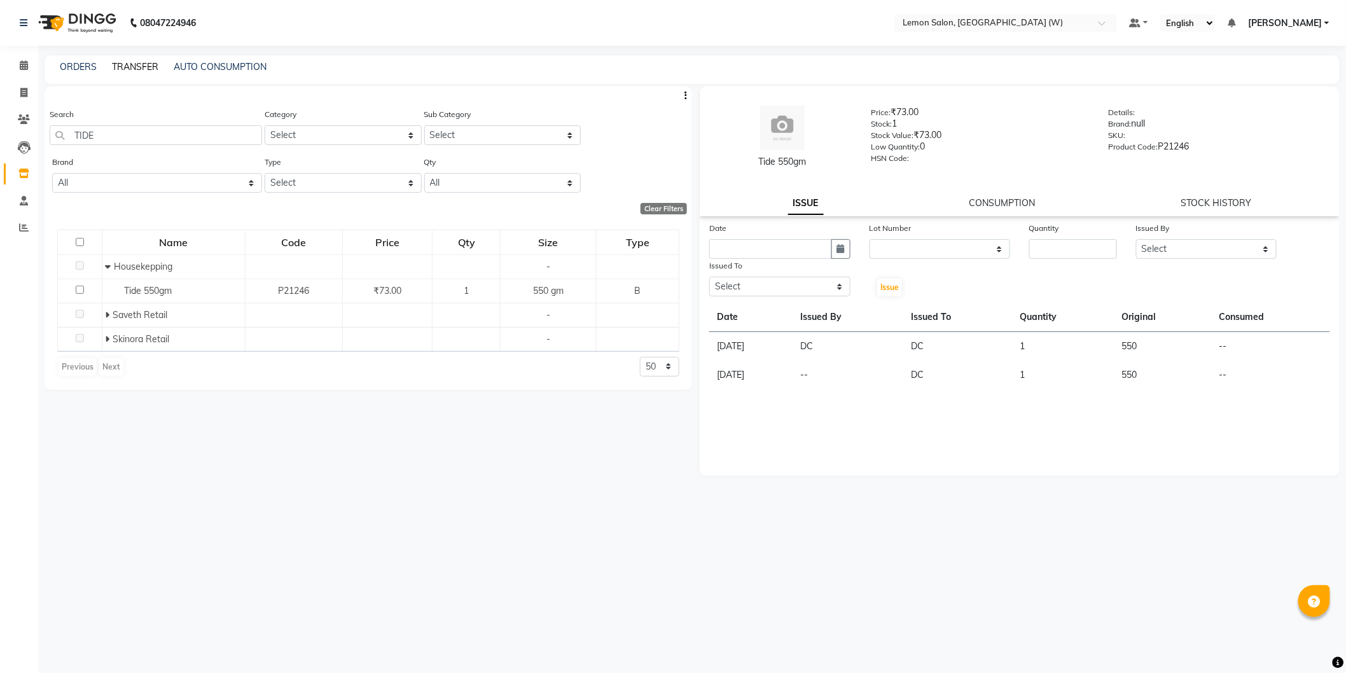
click at [141, 69] on link "TRANSFER" at bounding box center [135, 66] width 46 height 11
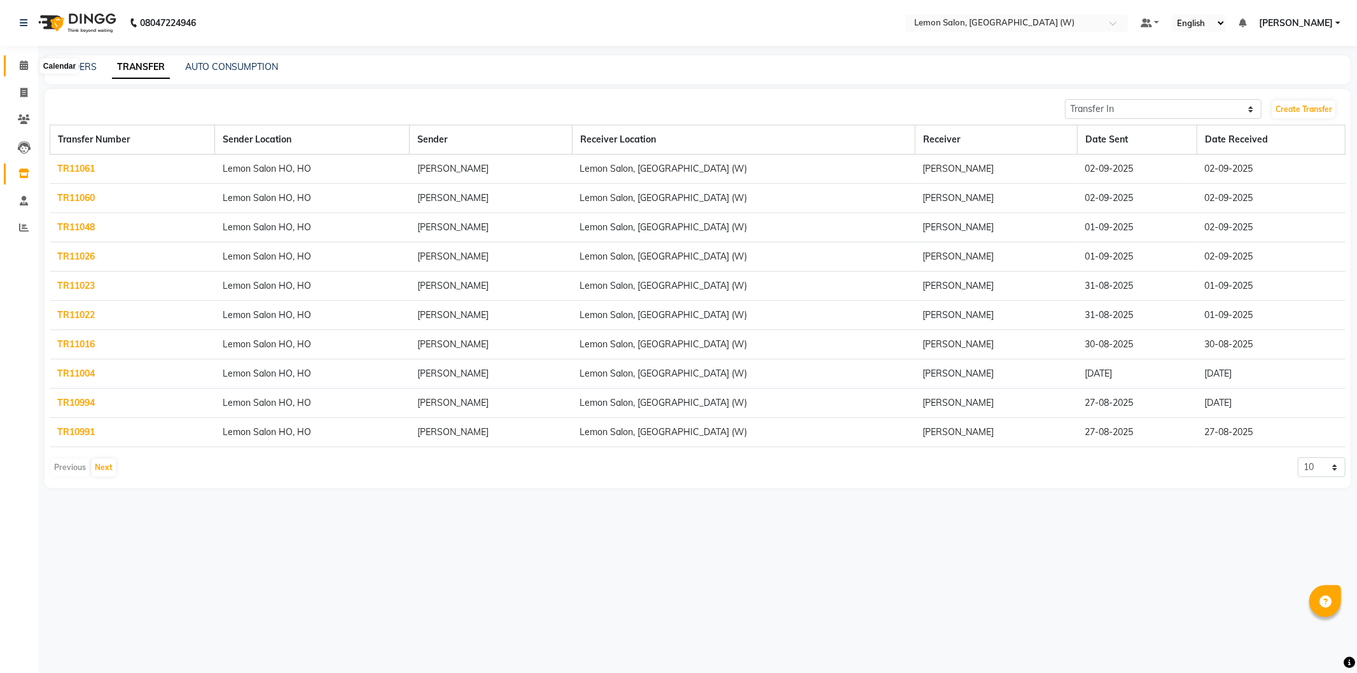
click at [20, 66] on icon at bounding box center [24, 65] width 8 height 10
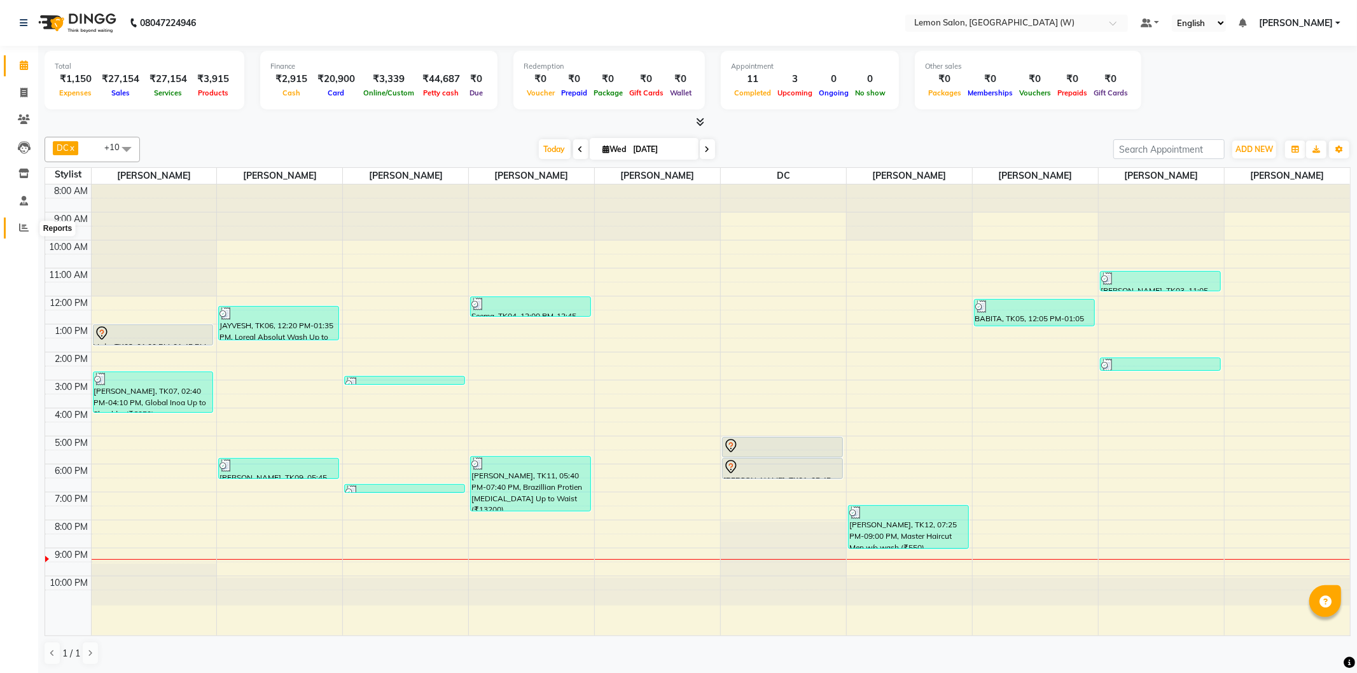
click at [21, 226] on icon at bounding box center [24, 228] width 10 height 10
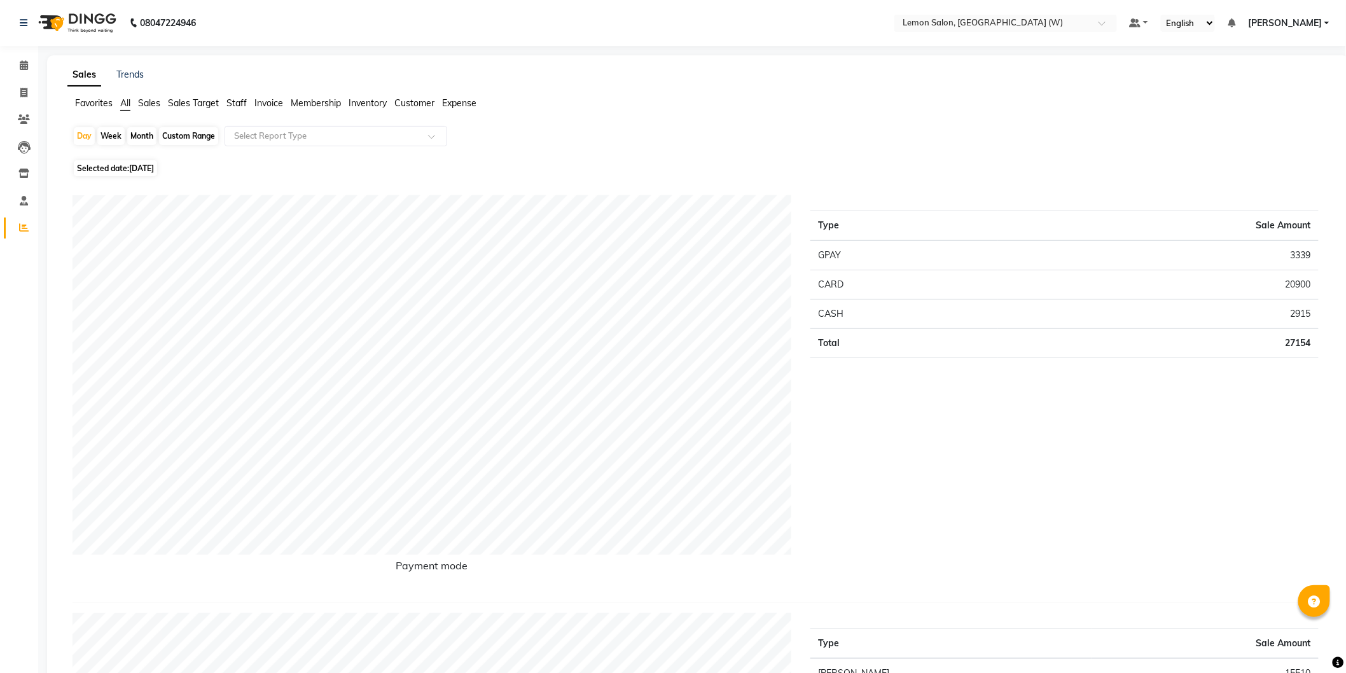
click at [230, 104] on span "Staff" at bounding box center [236, 102] width 20 height 11
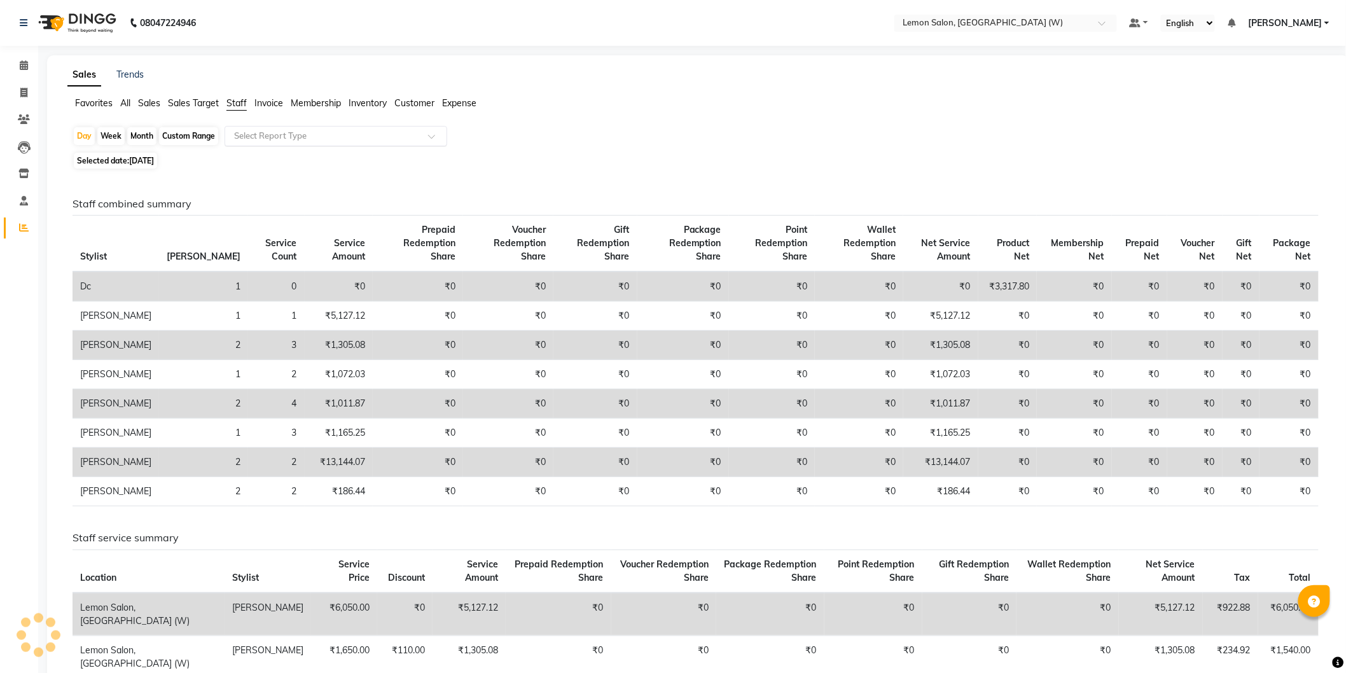
click at [284, 130] on input "text" at bounding box center [323, 136] width 183 height 13
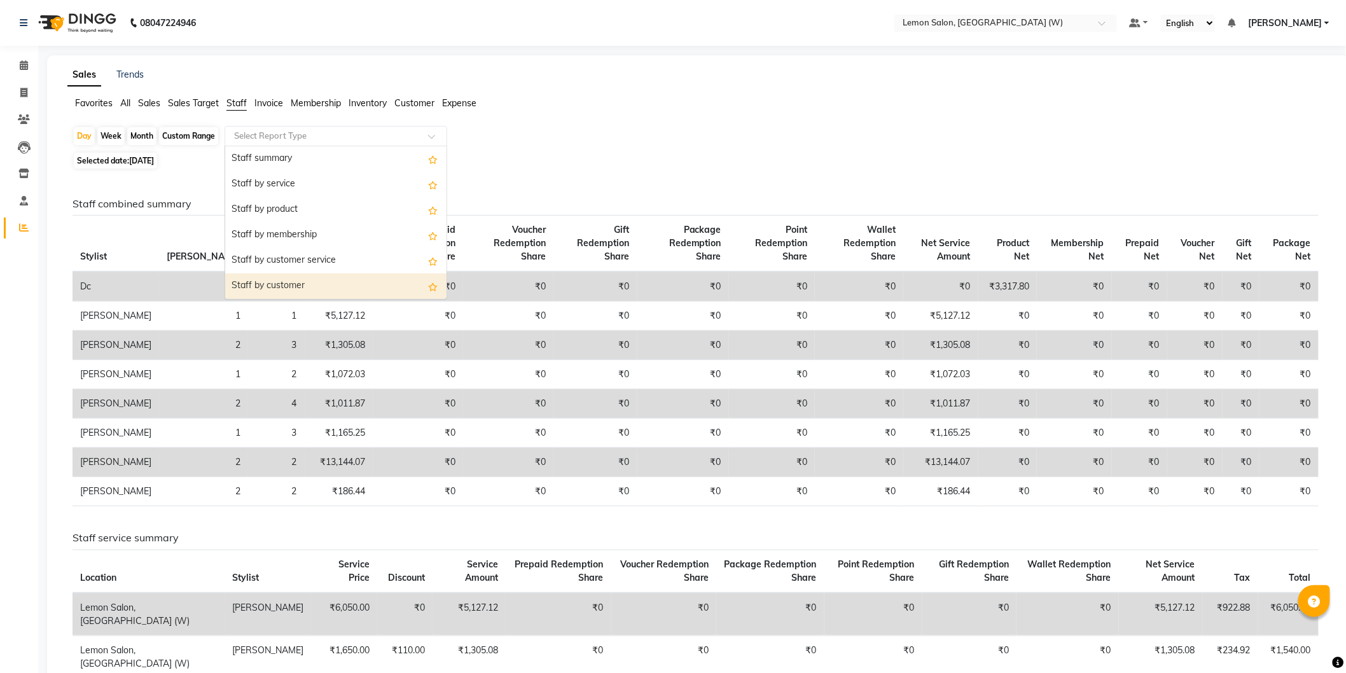
click at [308, 288] on div "Staff by customer" at bounding box center [335, 286] width 221 height 25
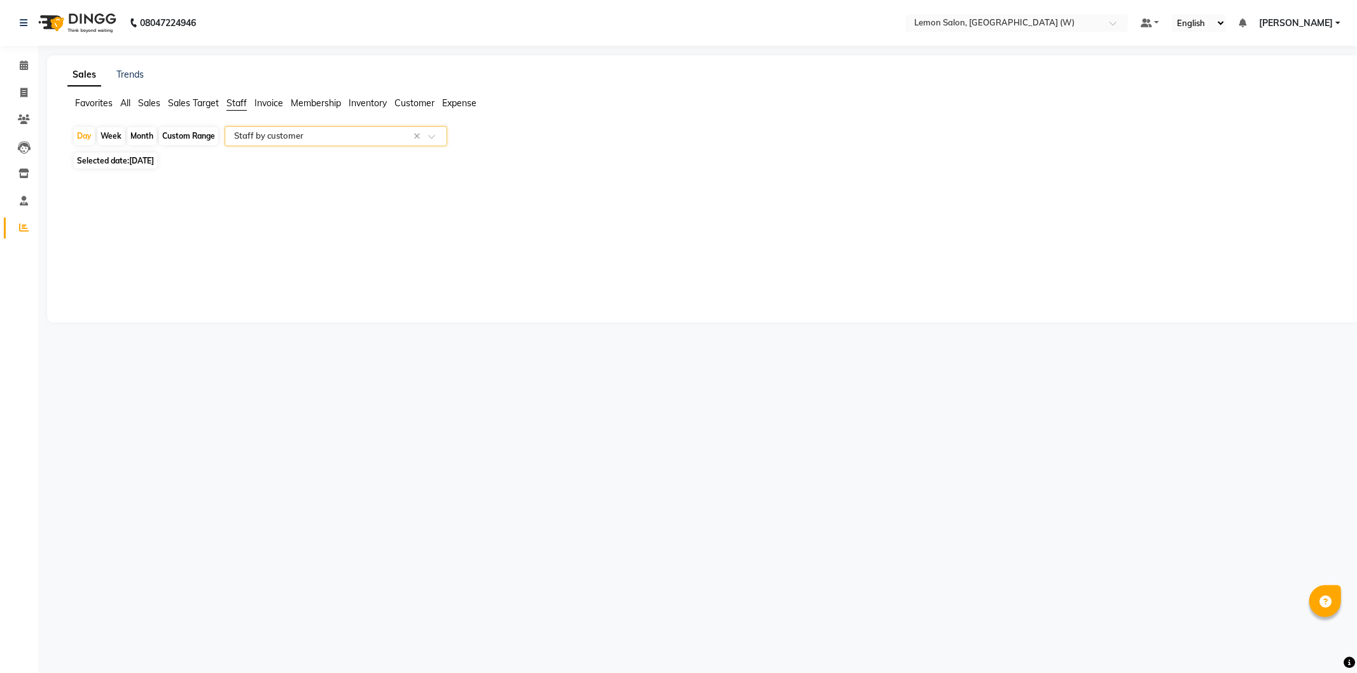
select select "csv"
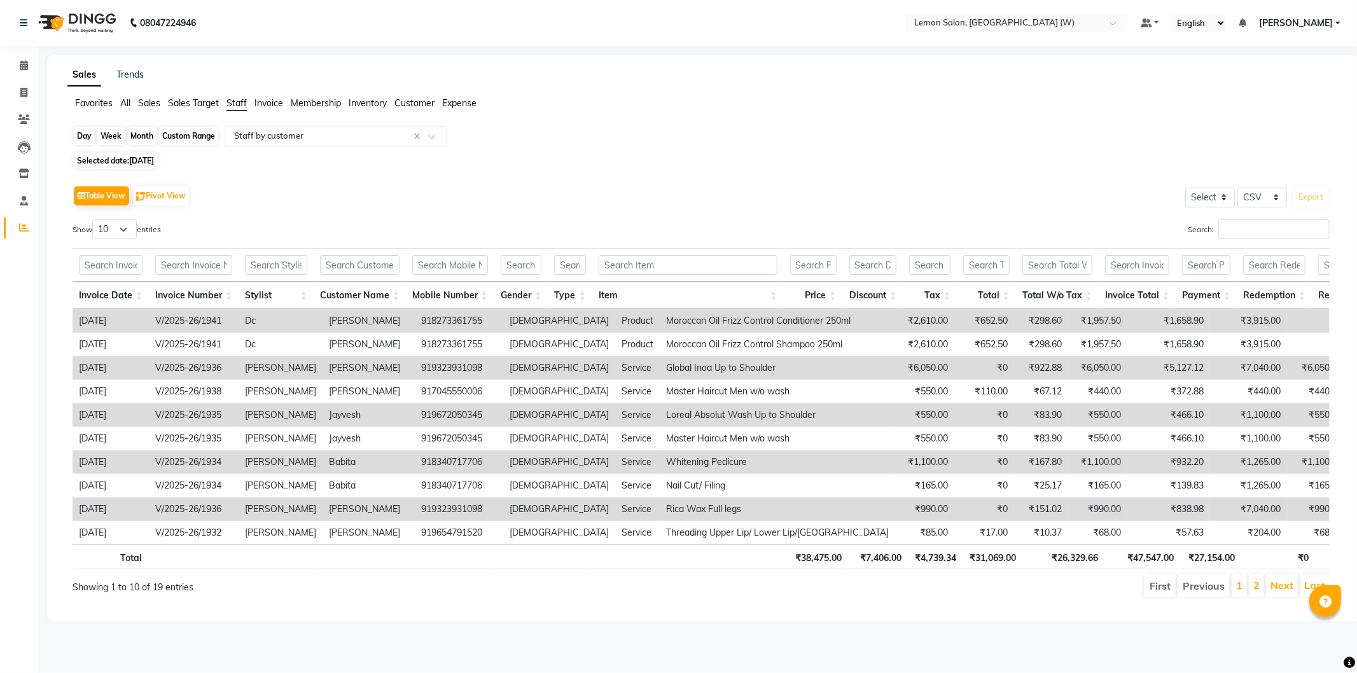
drag, startPoint x: 81, startPoint y: 128, endPoint x: 77, endPoint y: 144, distance: 17.1
click at [80, 127] on div "Day" at bounding box center [84, 136] width 21 height 18
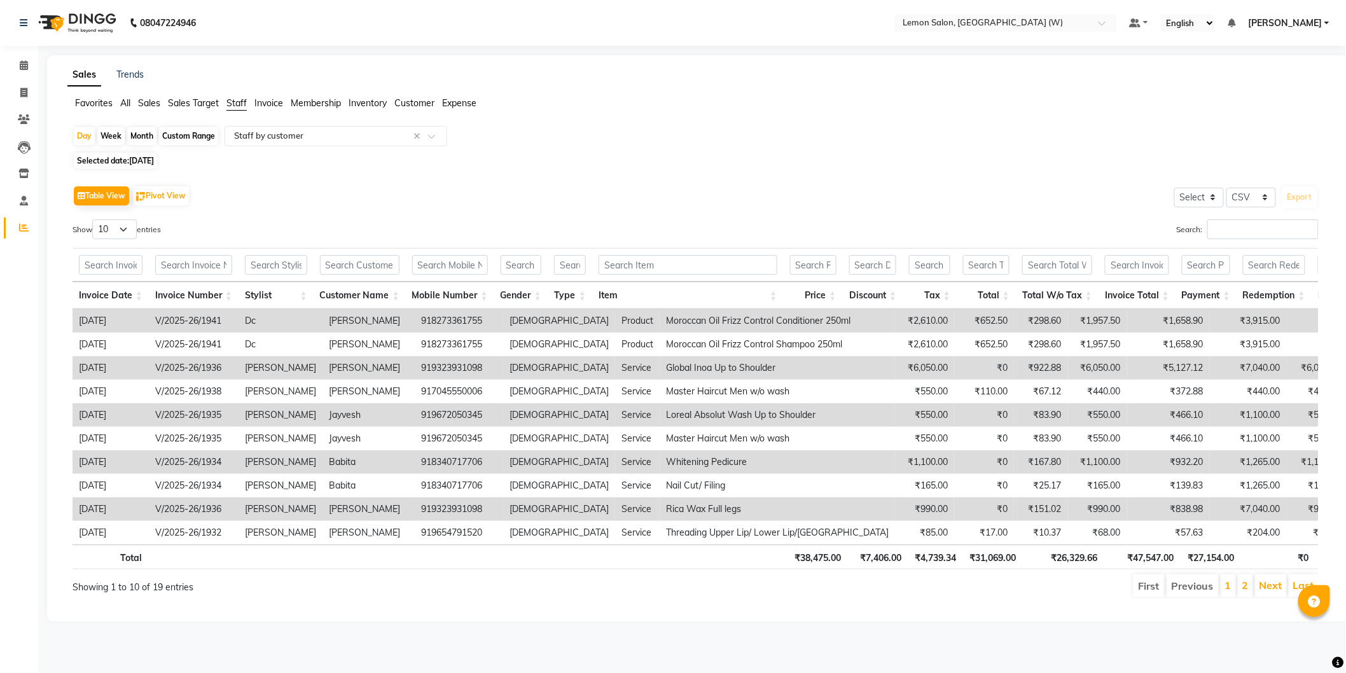
select select "9"
select select "2025"
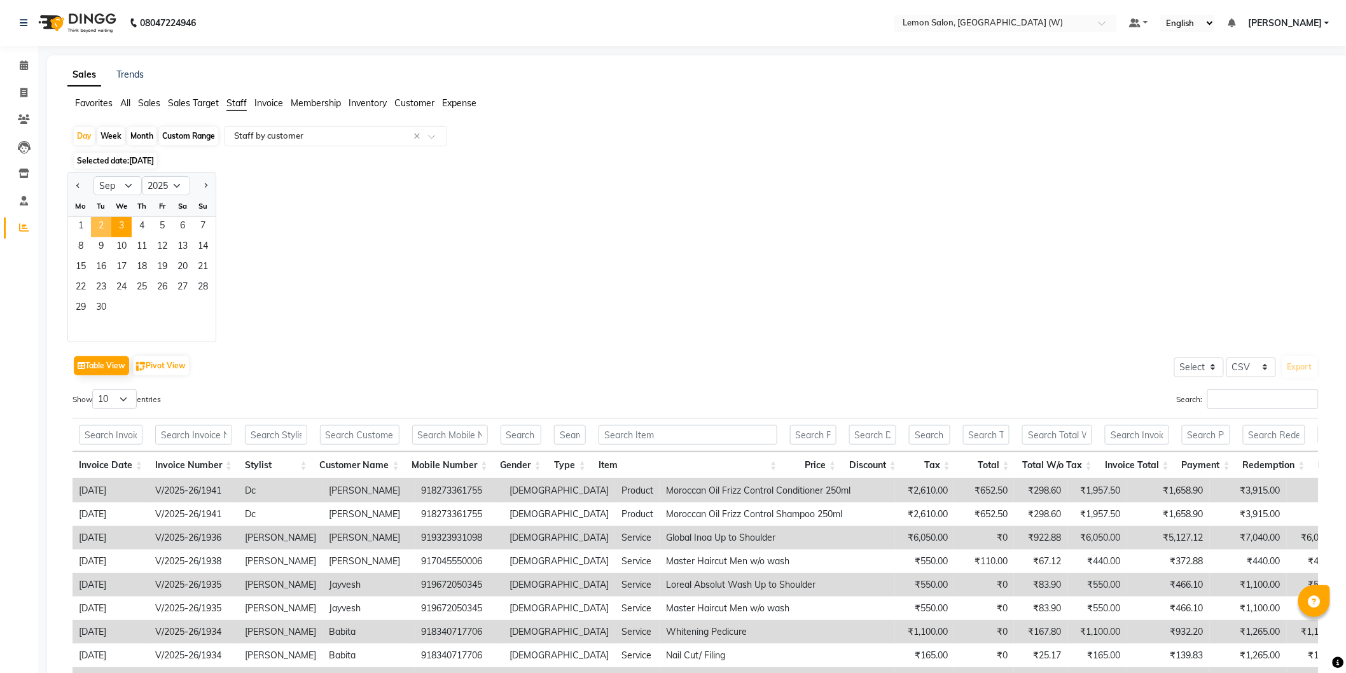
click at [97, 226] on span "2" at bounding box center [101, 227] width 20 height 20
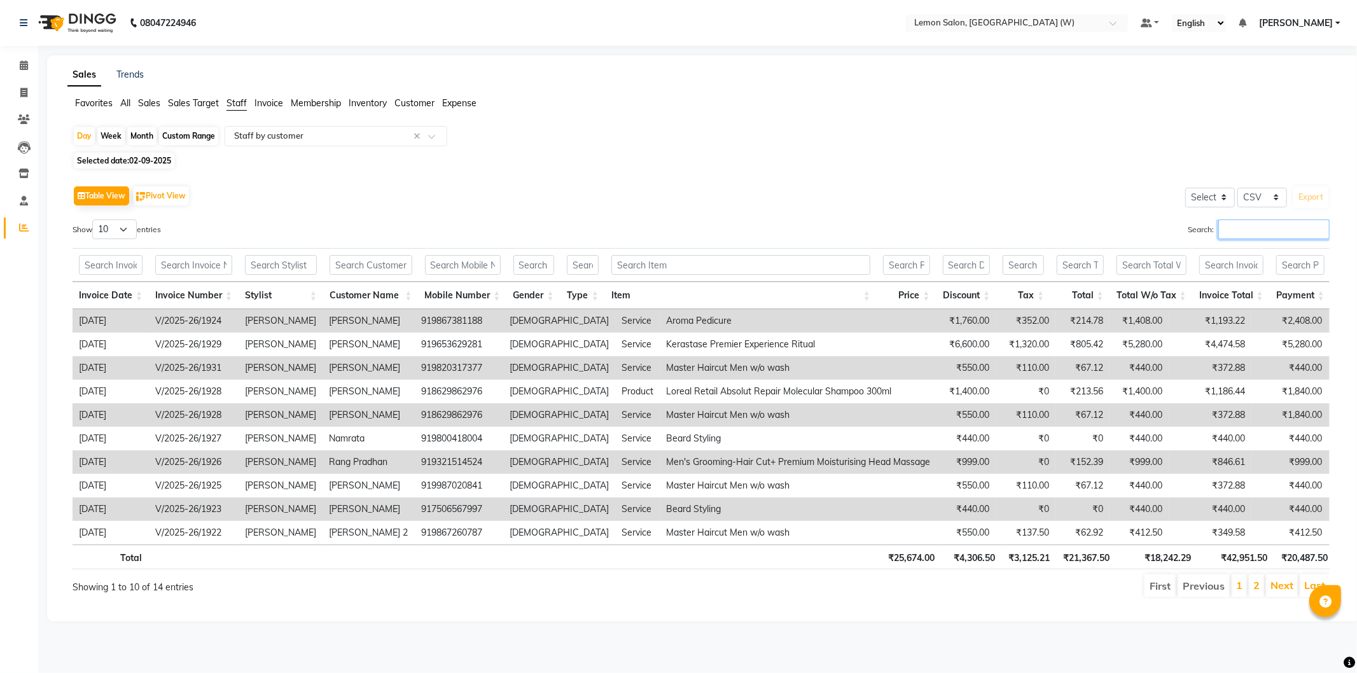
click at [1242, 225] on input "Search:" at bounding box center [1273, 229] width 111 height 20
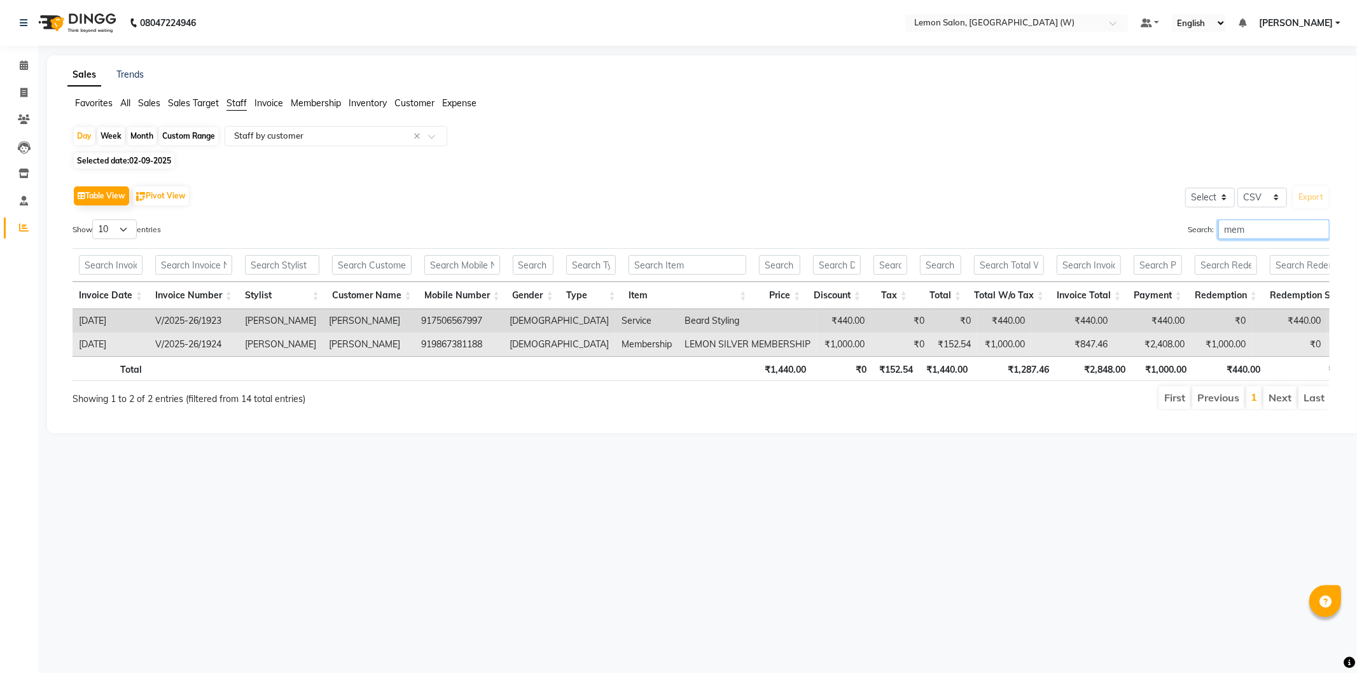
type input "mem"
click at [198, 339] on td "V/2025-26/1924" at bounding box center [194, 345] width 90 height 24
copy td "V/2025-26/1924"
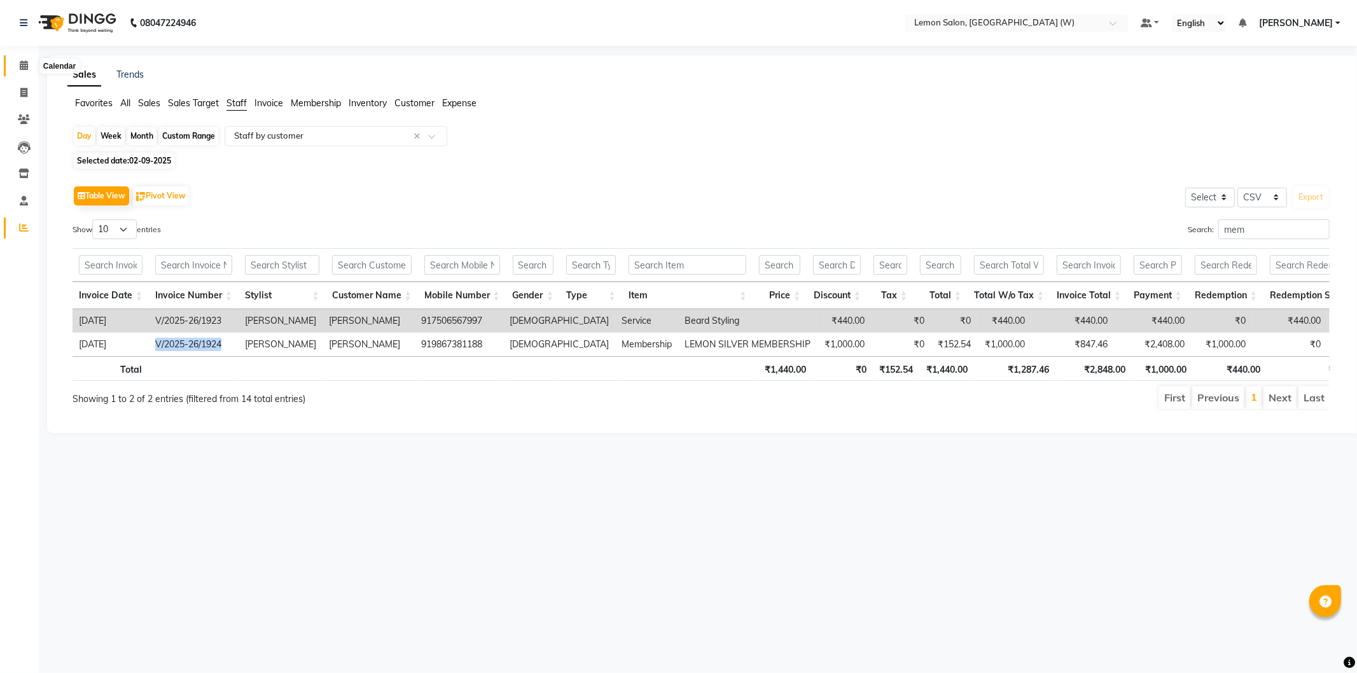
click at [23, 61] on icon at bounding box center [24, 65] width 8 height 10
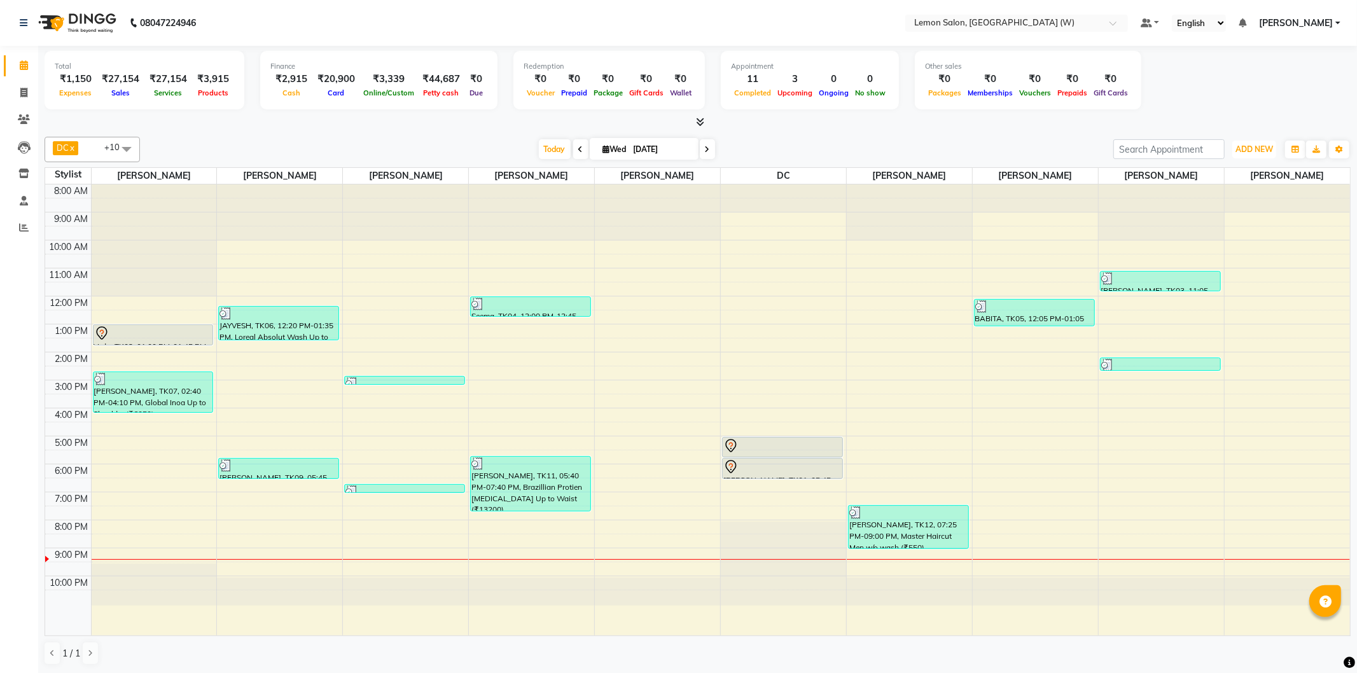
drag, startPoint x: 1258, startPoint y: 147, endPoint x: 1249, endPoint y: 158, distance: 13.6
click at [1256, 149] on span "ADD NEW" at bounding box center [1254, 149] width 38 height 10
click at [1225, 207] on link "Add Expense" at bounding box center [1225, 206] width 101 height 17
select select "1"
select select "7179"
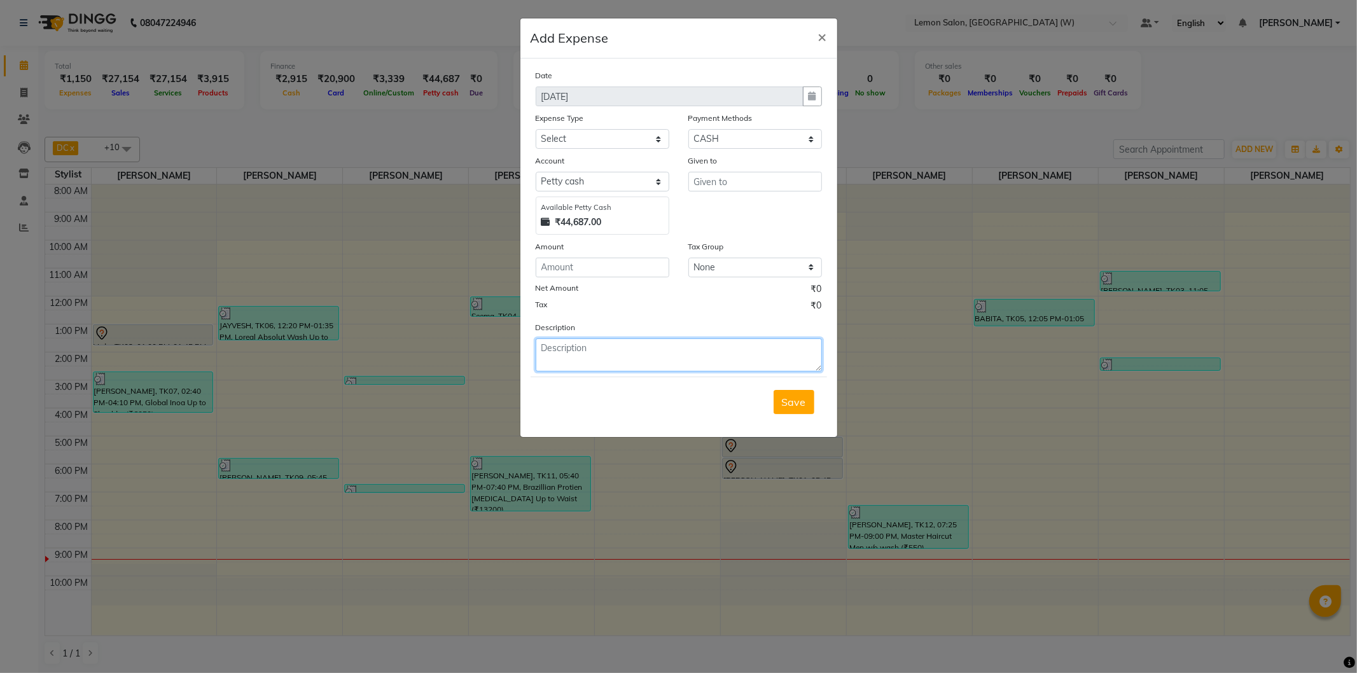
click at [742, 361] on textarea at bounding box center [679, 354] width 286 height 33
paste textarea "V/2025-26/1924"
type textarea "V/2025-26/1924"
click at [477, 46] on ngb-modal-window "Add Expense × Date 03-09-2025 Expense Type Select Advance Cash transfer to hub …" at bounding box center [678, 336] width 1357 height 673
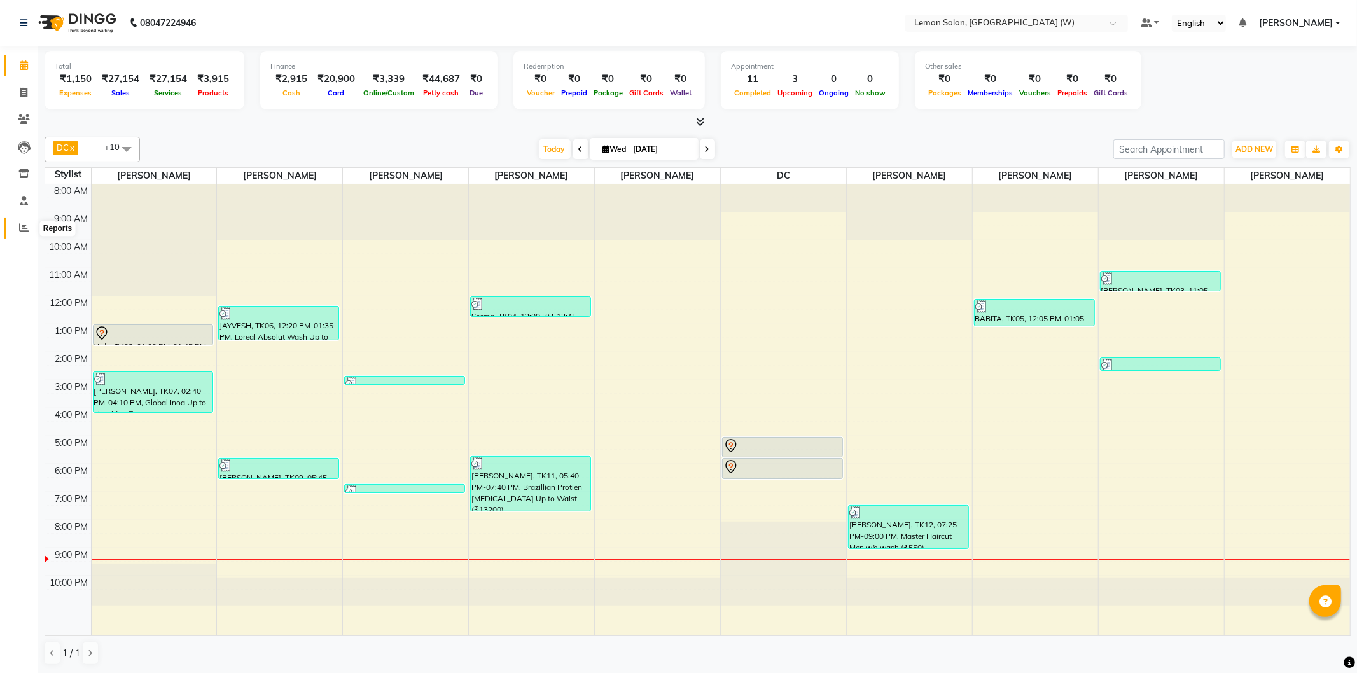
click at [19, 226] on icon at bounding box center [24, 228] width 10 height 10
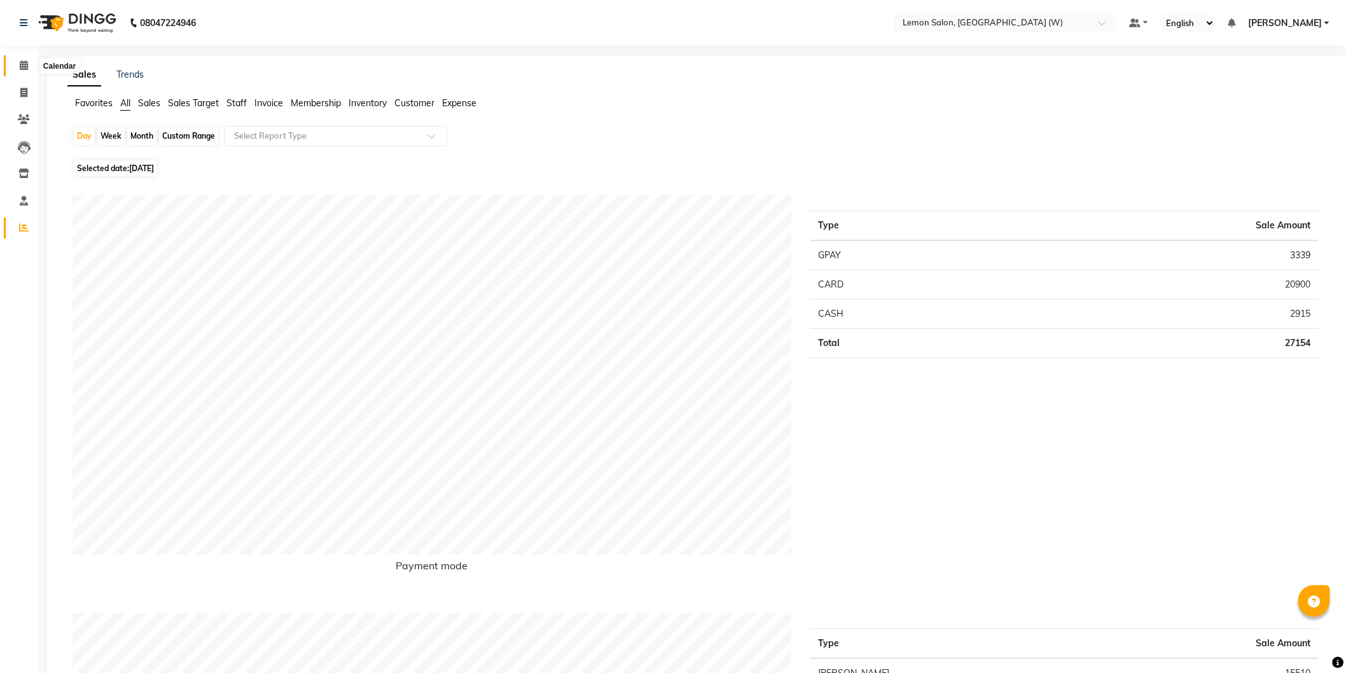
click at [23, 62] on icon at bounding box center [24, 65] width 8 height 10
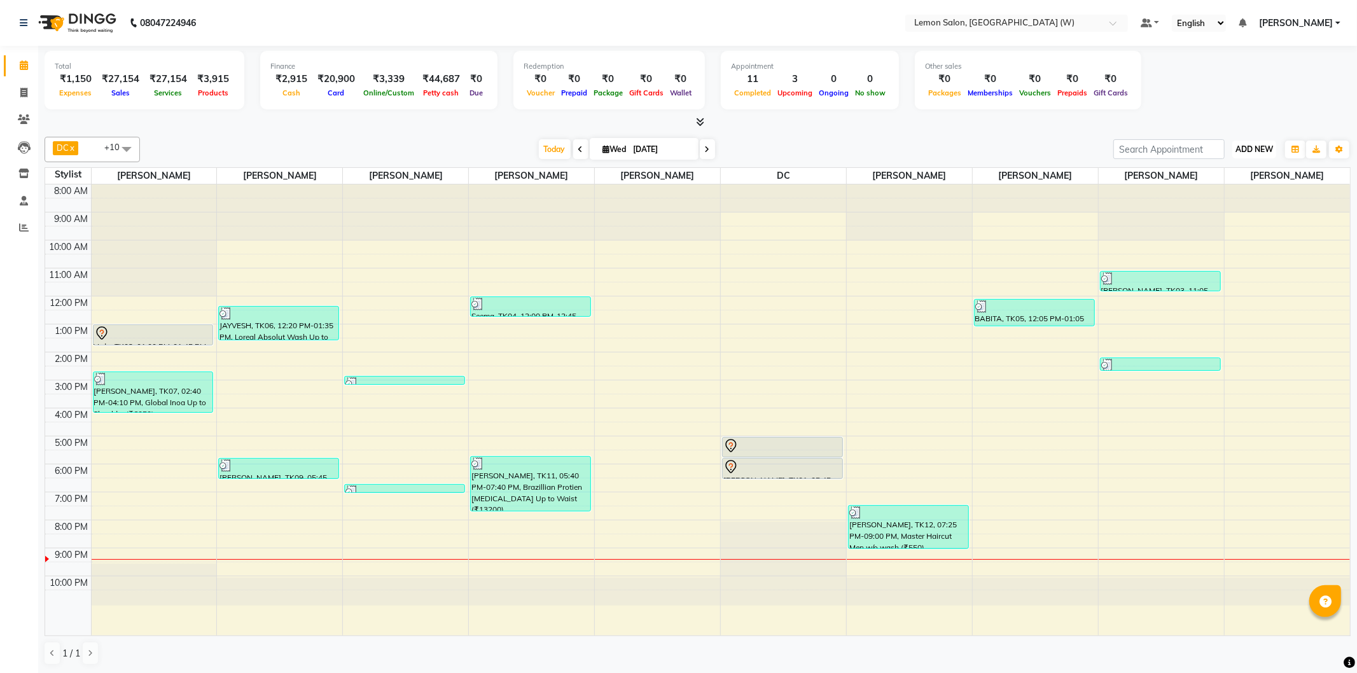
click at [1253, 147] on span "ADD NEW" at bounding box center [1254, 149] width 38 height 10
click at [1232, 206] on link "Add Expense" at bounding box center [1225, 206] width 101 height 17
select select "1"
select select "7179"
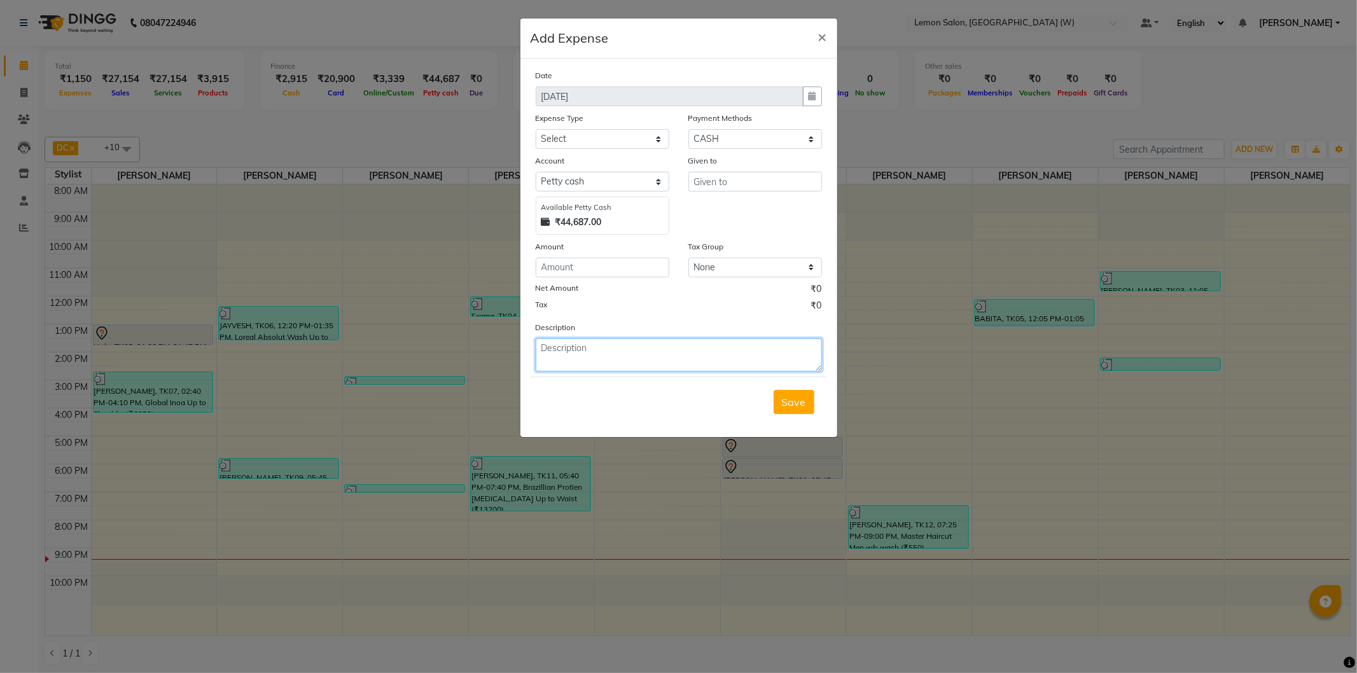
click at [777, 354] on textarea at bounding box center [679, 354] width 286 height 33
paste textarea "V/2025-26/1924"
type textarea "V/2025-26/1924"
click at [587, 270] on input "number" at bounding box center [603, 268] width 134 height 20
type input "50"
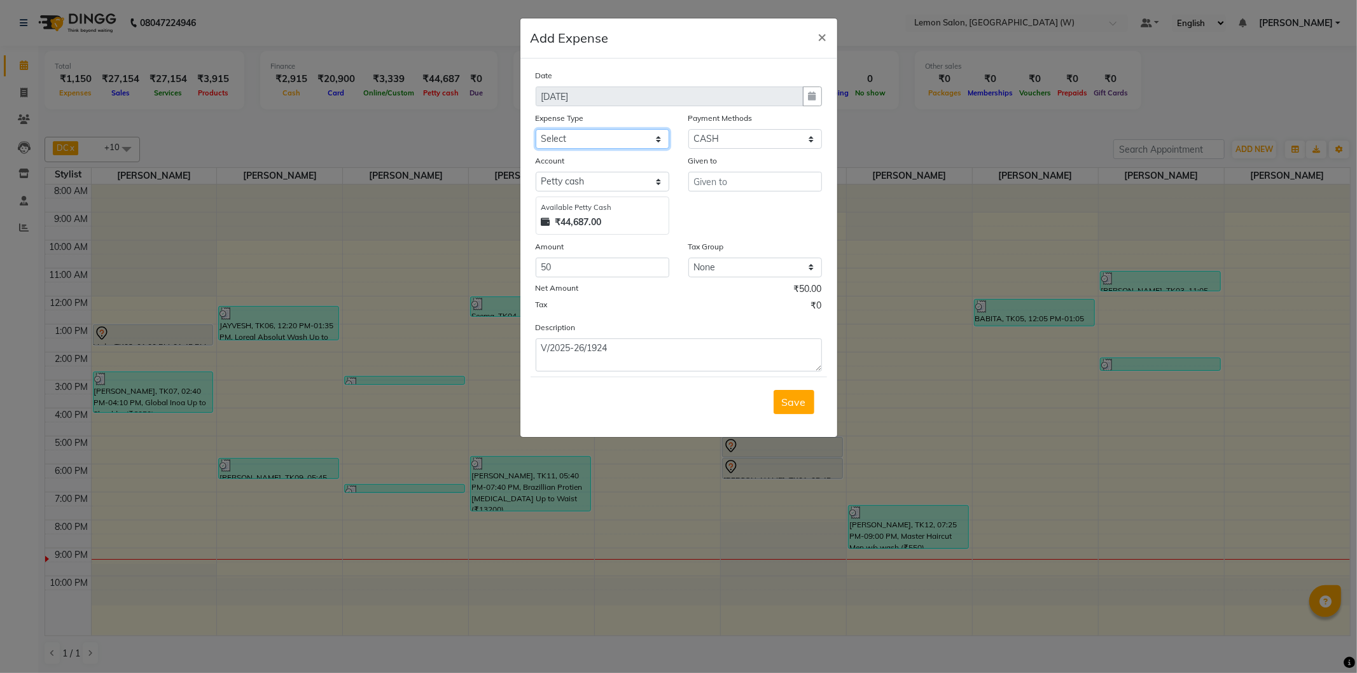
drag, startPoint x: 600, startPoint y: 134, endPoint x: 592, endPoint y: 137, distance: 8.3
click at [600, 134] on select "Select Advance Cash transfer to hub Laundry Loan Membership Milk Miscellaneous …" at bounding box center [603, 139] width 134 height 20
select select "2706"
click at [536, 129] on select "Select Advance Cash transfer to hub Laundry Loan Membership Milk Miscellaneous …" at bounding box center [603, 139] width 134 height 20
click at [700, 183] on input "text" at bounding box center [755, 182] width 134 height 20
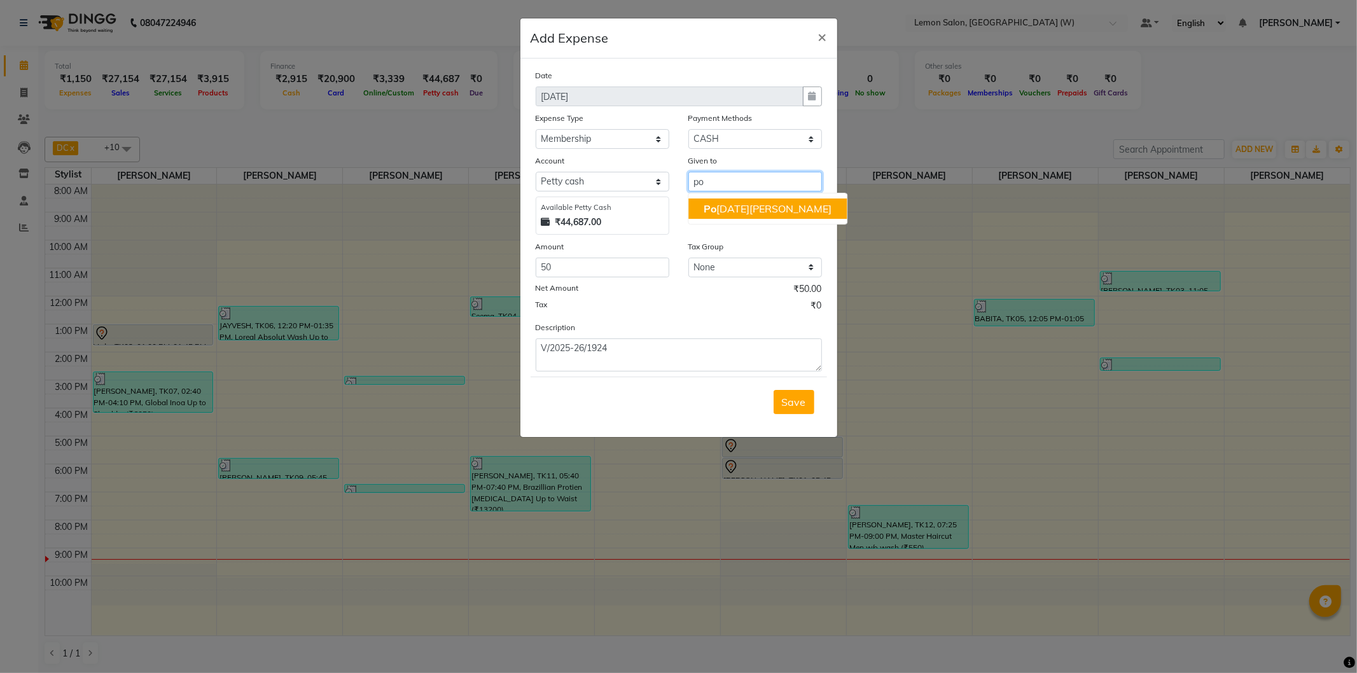
click at [724, 207] on ngb-highlight "Po onam Nagvekar" at bounding box center [768, 208] width 128 height 13
type input "[PERSON_NAME]"
drag, startPoint x: 800, startPoint y: 398, endPoint x: 784, endPoint y: 294, distance: 104.8
click at [785, 295] on form "Date 03-09-2025 Expense Type Select Advance Cash transfer to hub Laundry Loan M…" at bounding box center [679, 248] width 296 height 358
click at [797, 414] on button "Save" at bounding box center [794, 402] width 41 height 24
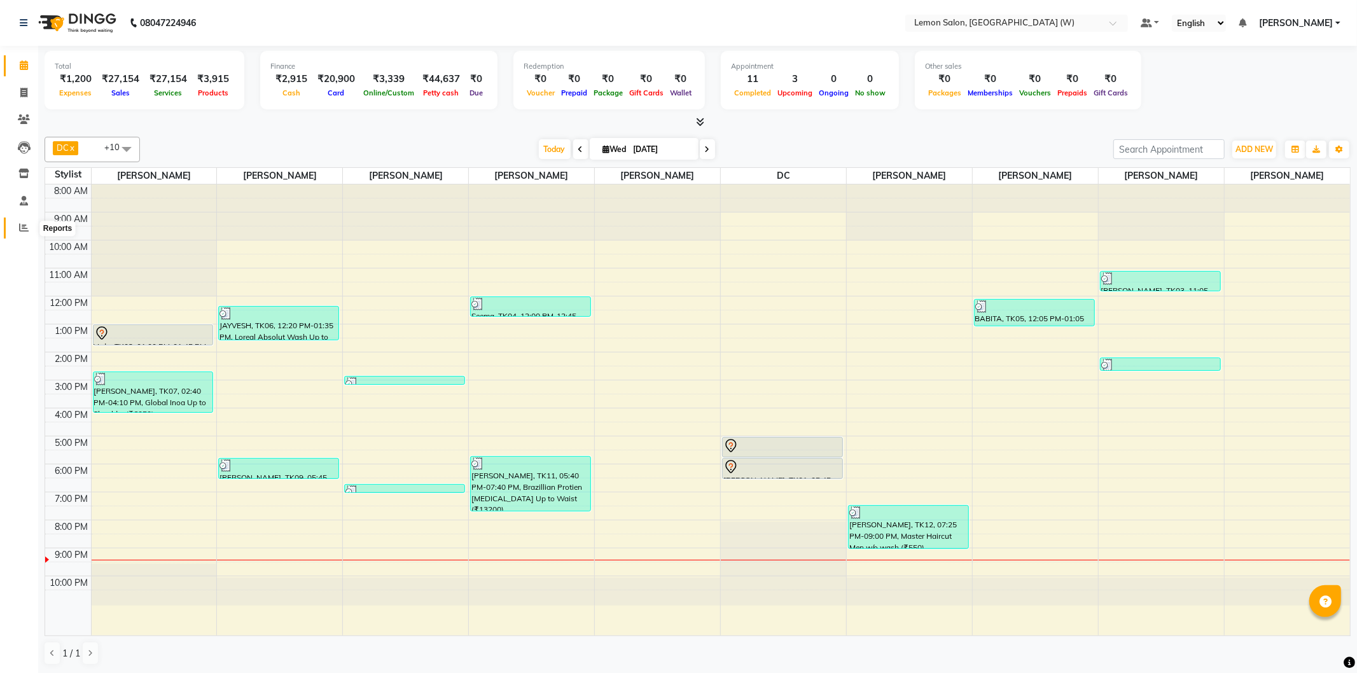
click at [15, 231] on span at bounding box center [24, 228] width 22 height 15
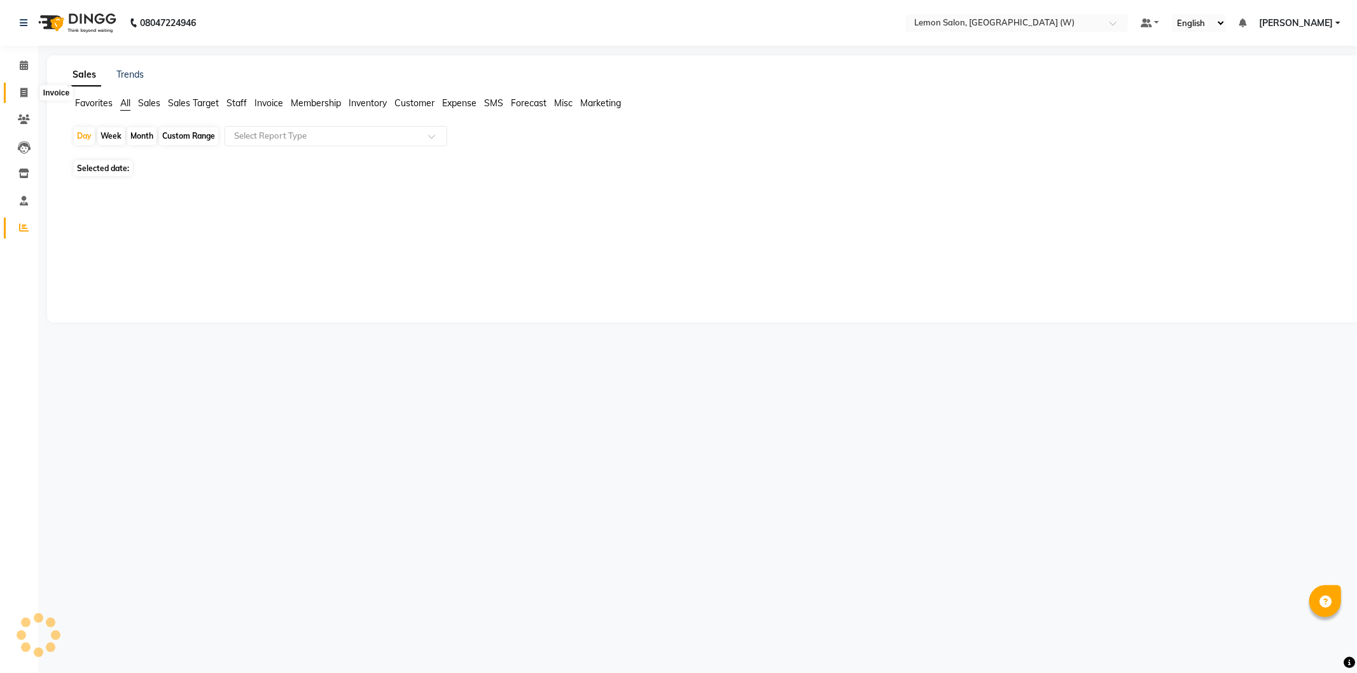
click at [26, 92] on icon at bounding box center [23, 93] width 7 height 10
select select "service"
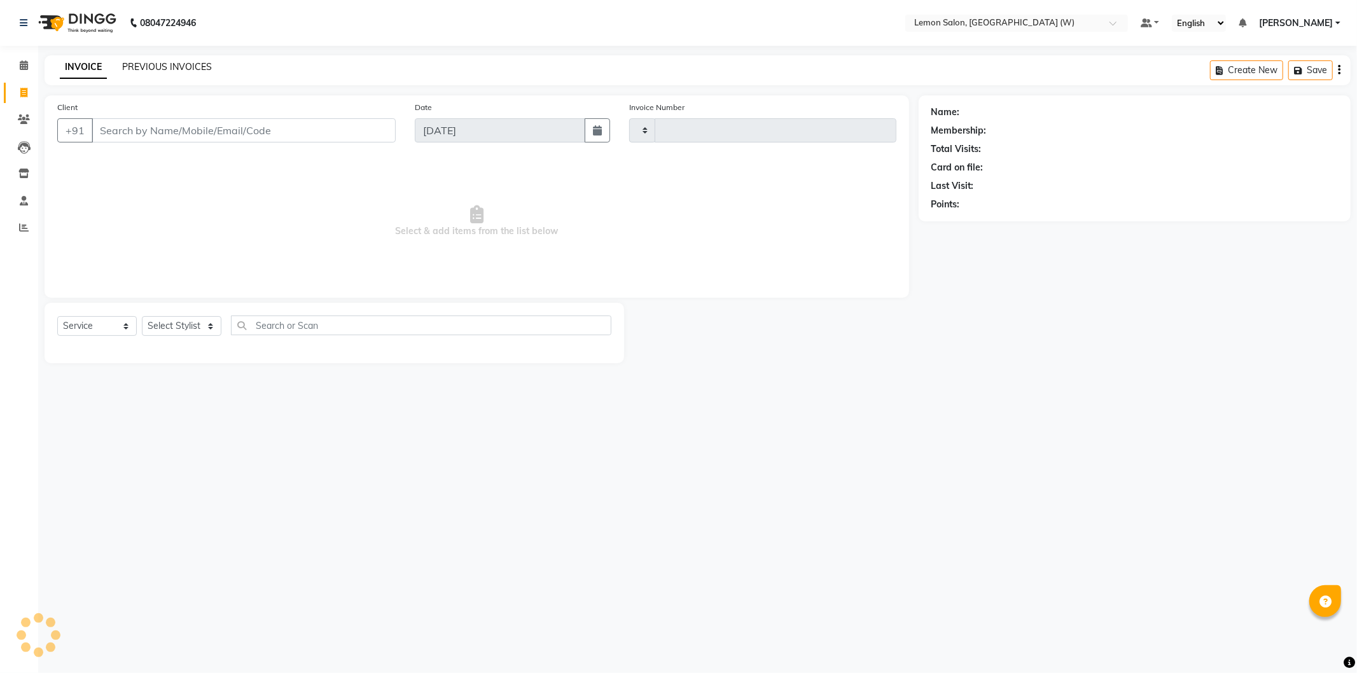
type input "1943"
select select "8053"
click at [206, 59] on div "INVOICE PREVIOUS INVOICES Create New Save Open Invoices" at bounding box center [698, 70] width 1306 height 30
select select "membership"
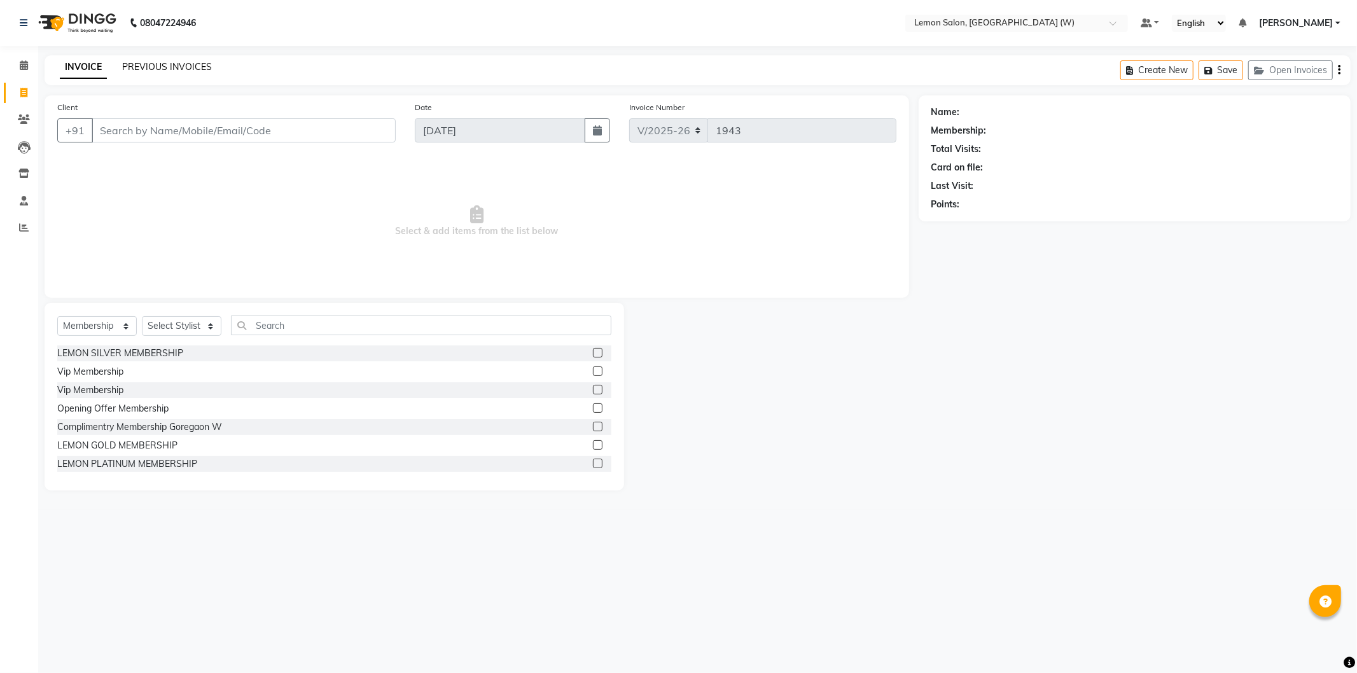
click at [204, 67] on link "PREVIOUS INVOICES" at bounding box center [167, 66] width 90 height 11
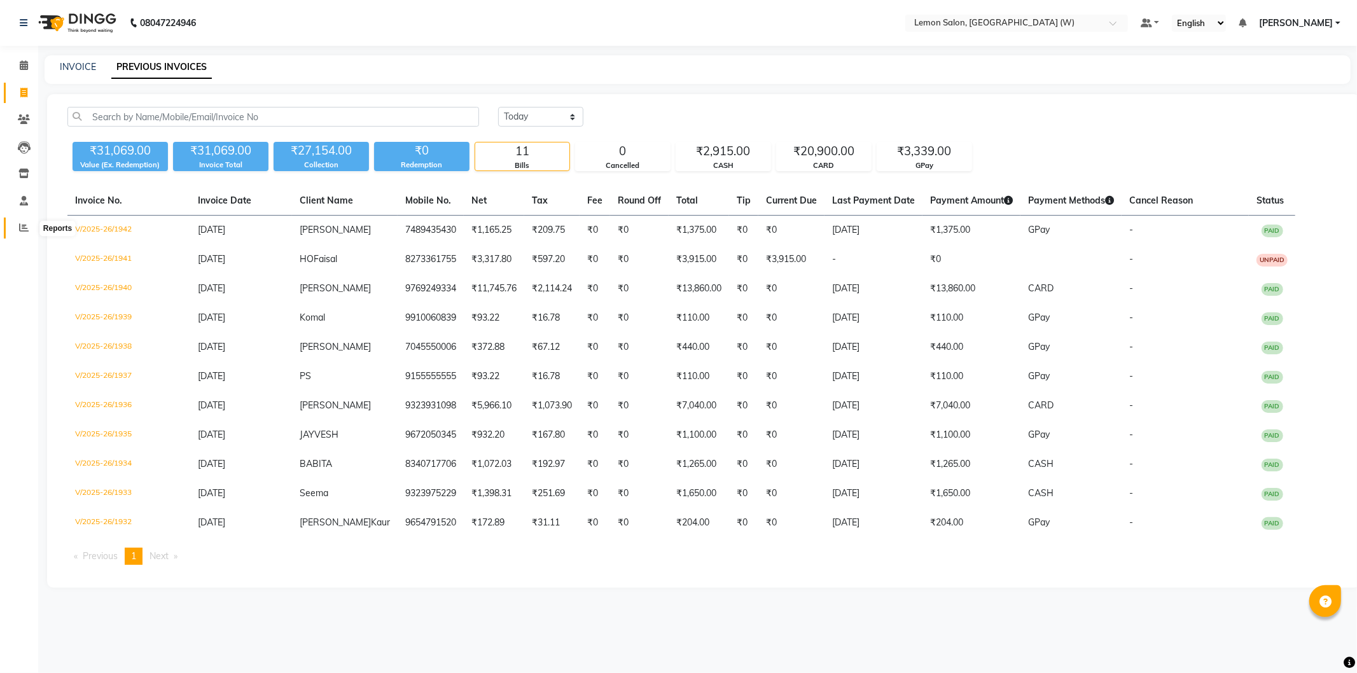
click at [17, 234] on span at bounding box center [24, 228] width 22 height 15
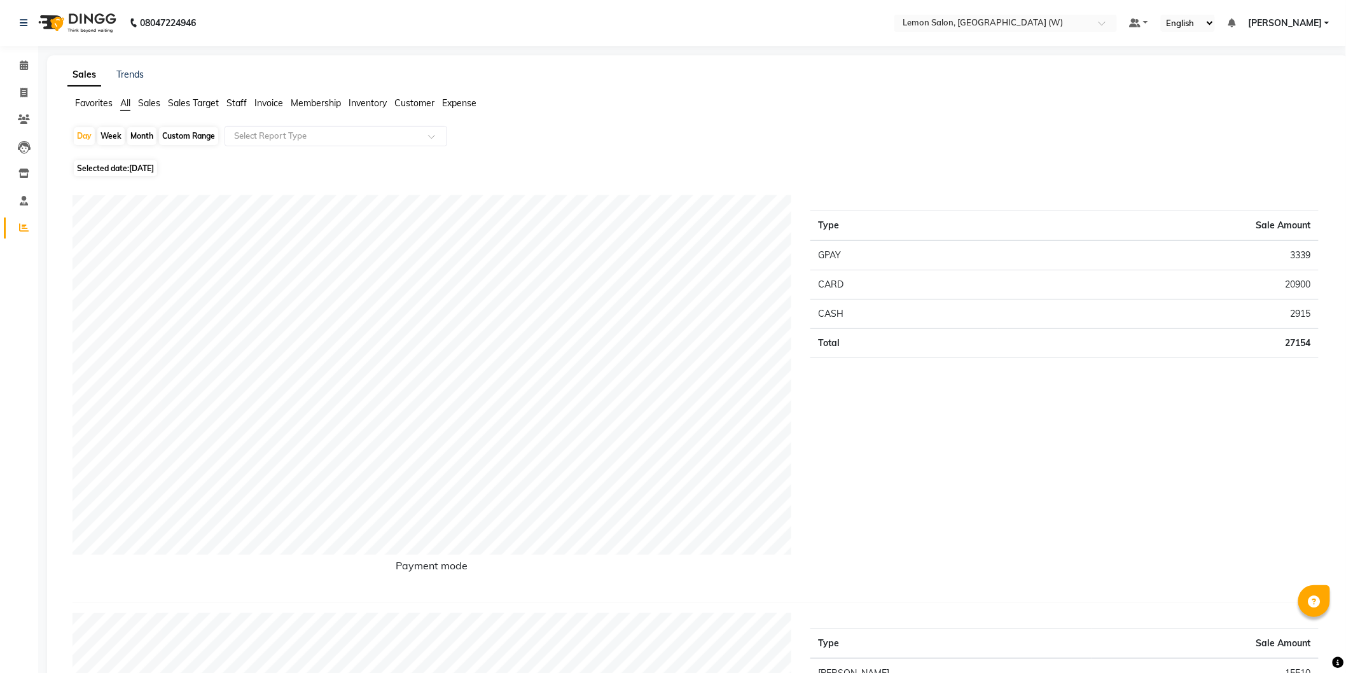
click at [144, 142] on div "Month" at bounding box center [141, 136] width 29 height 18
select select "9"
select select "2025"
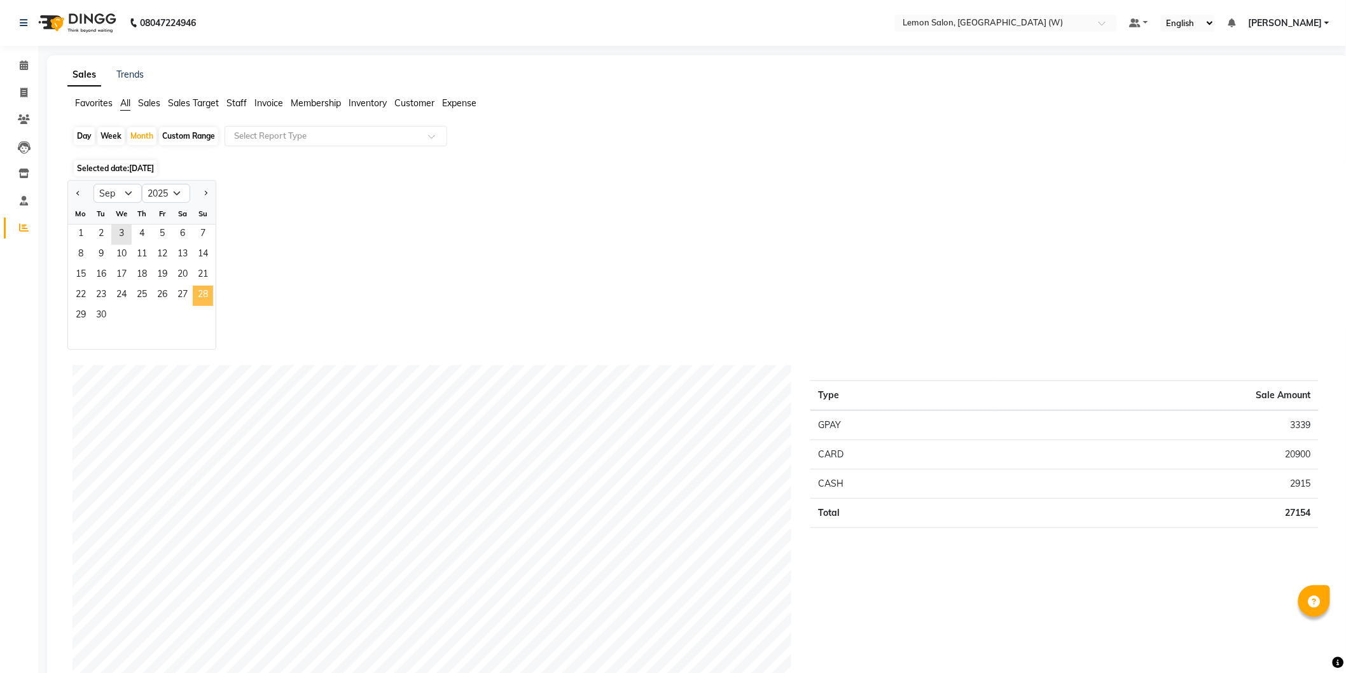
click at [202, 291] on span "28" at bounding box center [203, 296] width 20 height 20
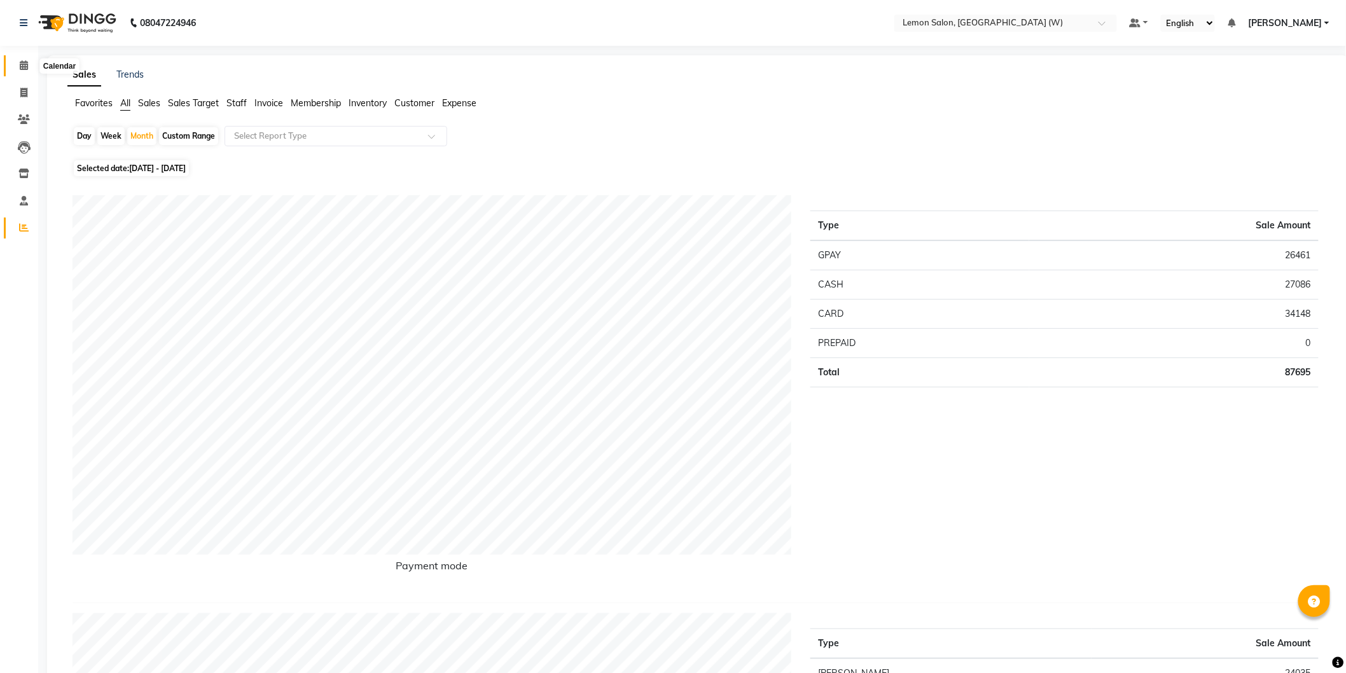
click at [23, 64] on icon at bounding box center [24, 65] width 8 height 10
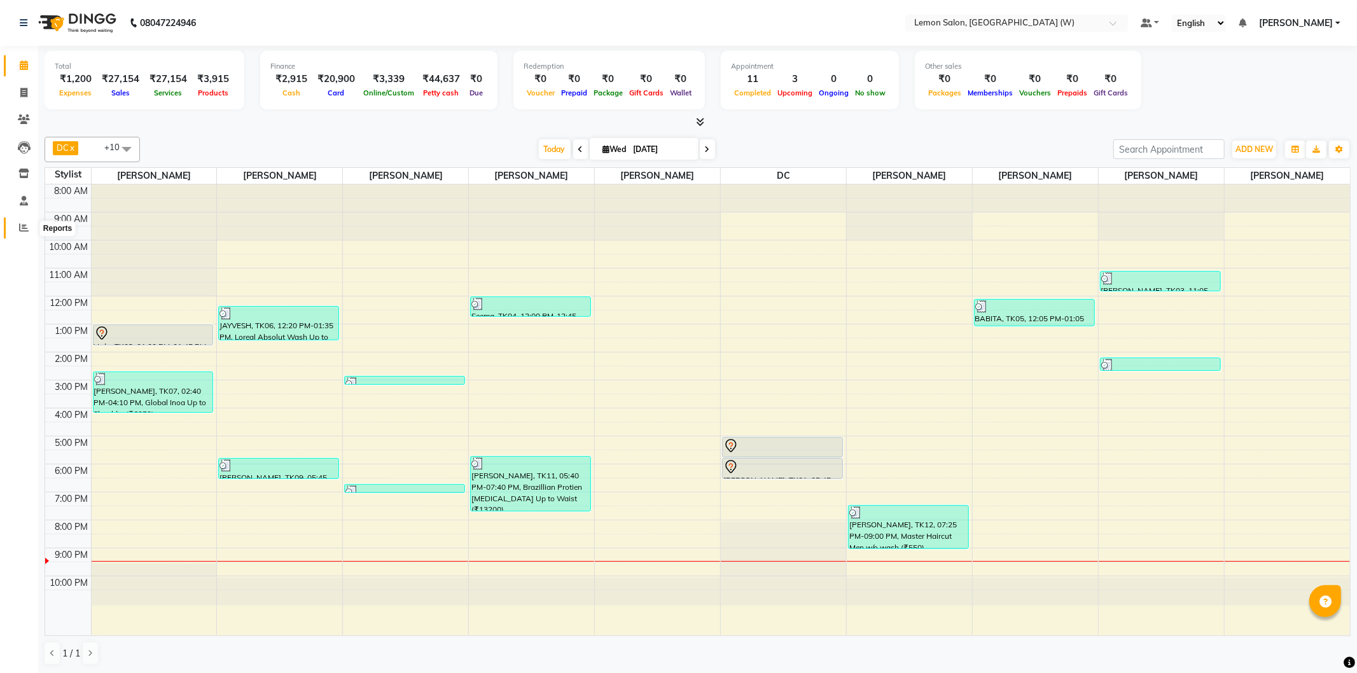
drag, startPoint x: 20, startPoint y: 229, endPoint x: 64, endPoint y: 225, distance: 44.8
click at [19, 231] on icon at bounding box center [24, 228] width 10 height 10
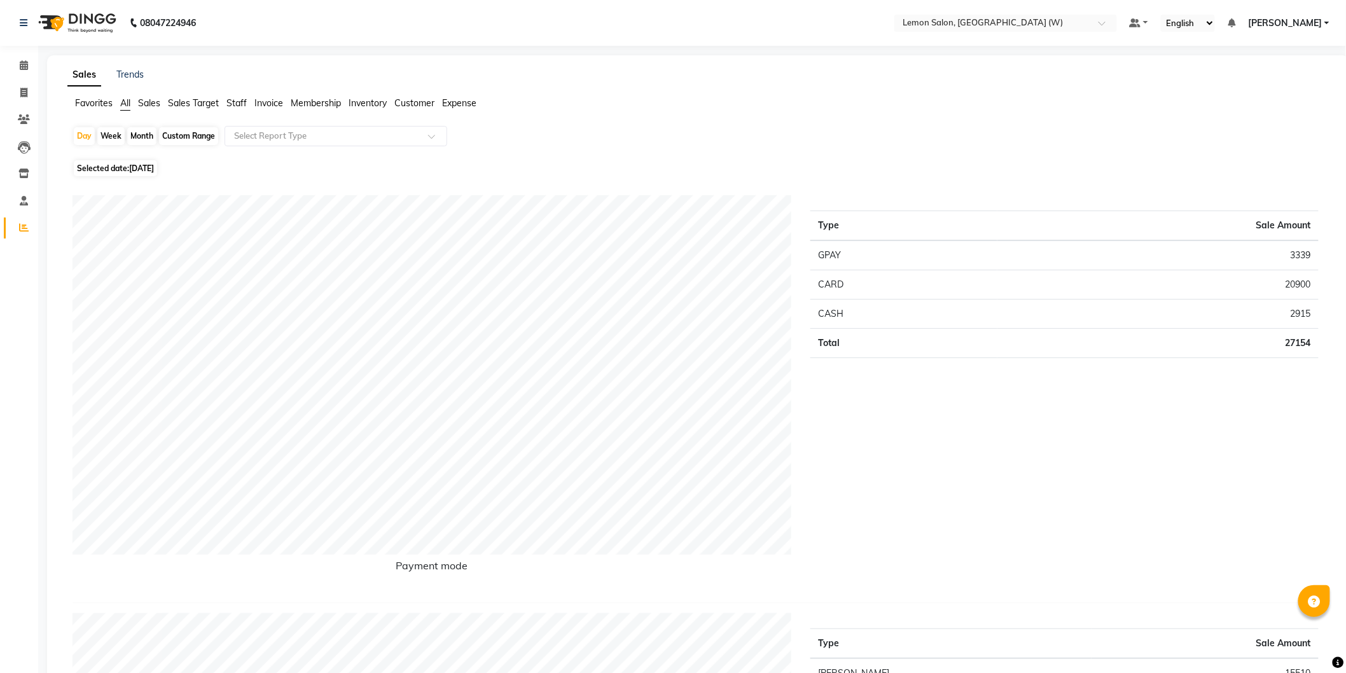
click at [234, 106] on span "Staff" at bounding box center [236, 102] width 20 height 11
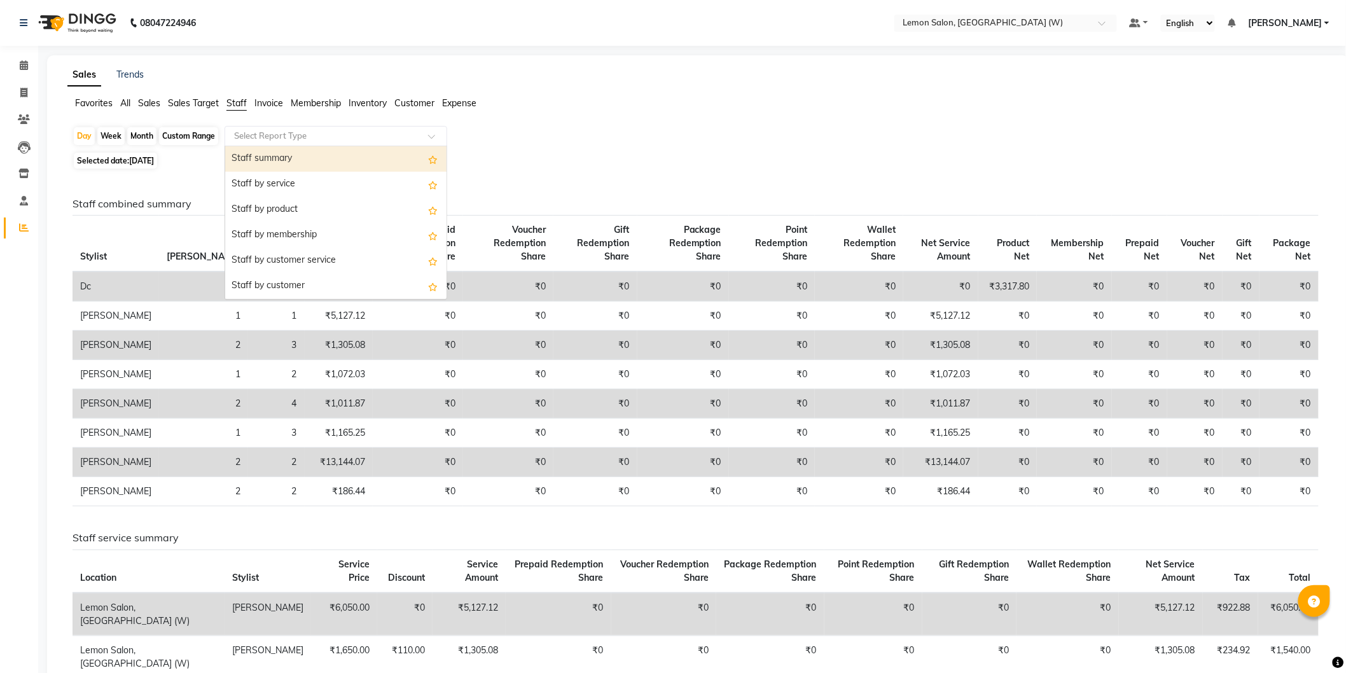
click at [260, 136] on input "text" at bounding box center [323, 136] width 183 height 13
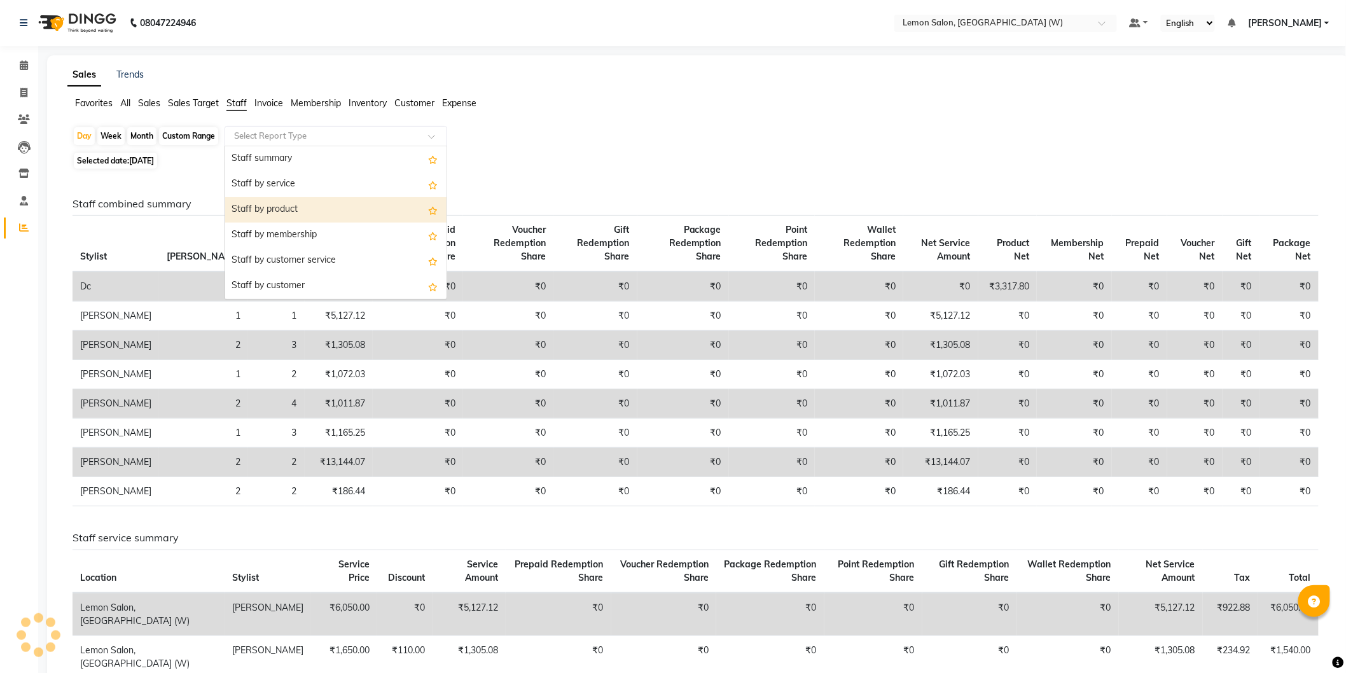
click at [268, 215] on div "Staff by product" at bounding box center [335, 209] width 221 height 25
select select "csv"
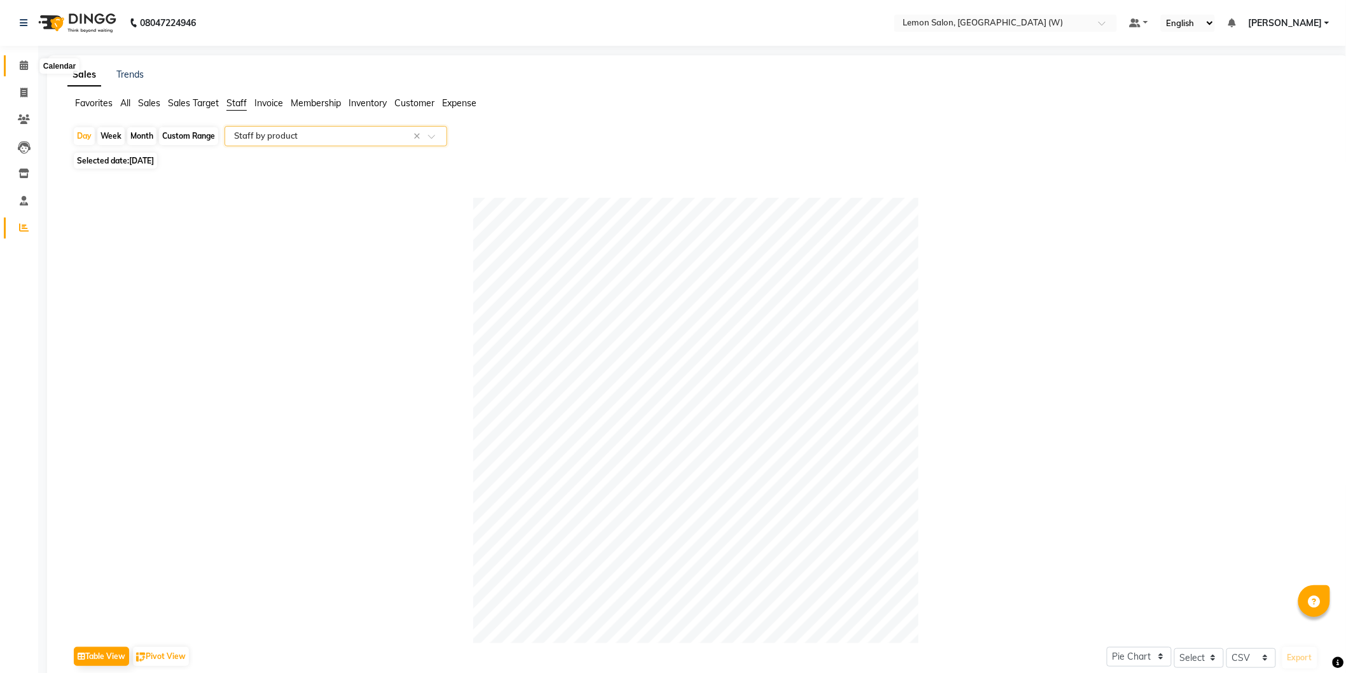
click at [25, 64] on icon at bounding box center [24, 65] width 8 height 10
